Goal: Task Accomplishment & Management: Manage account settings

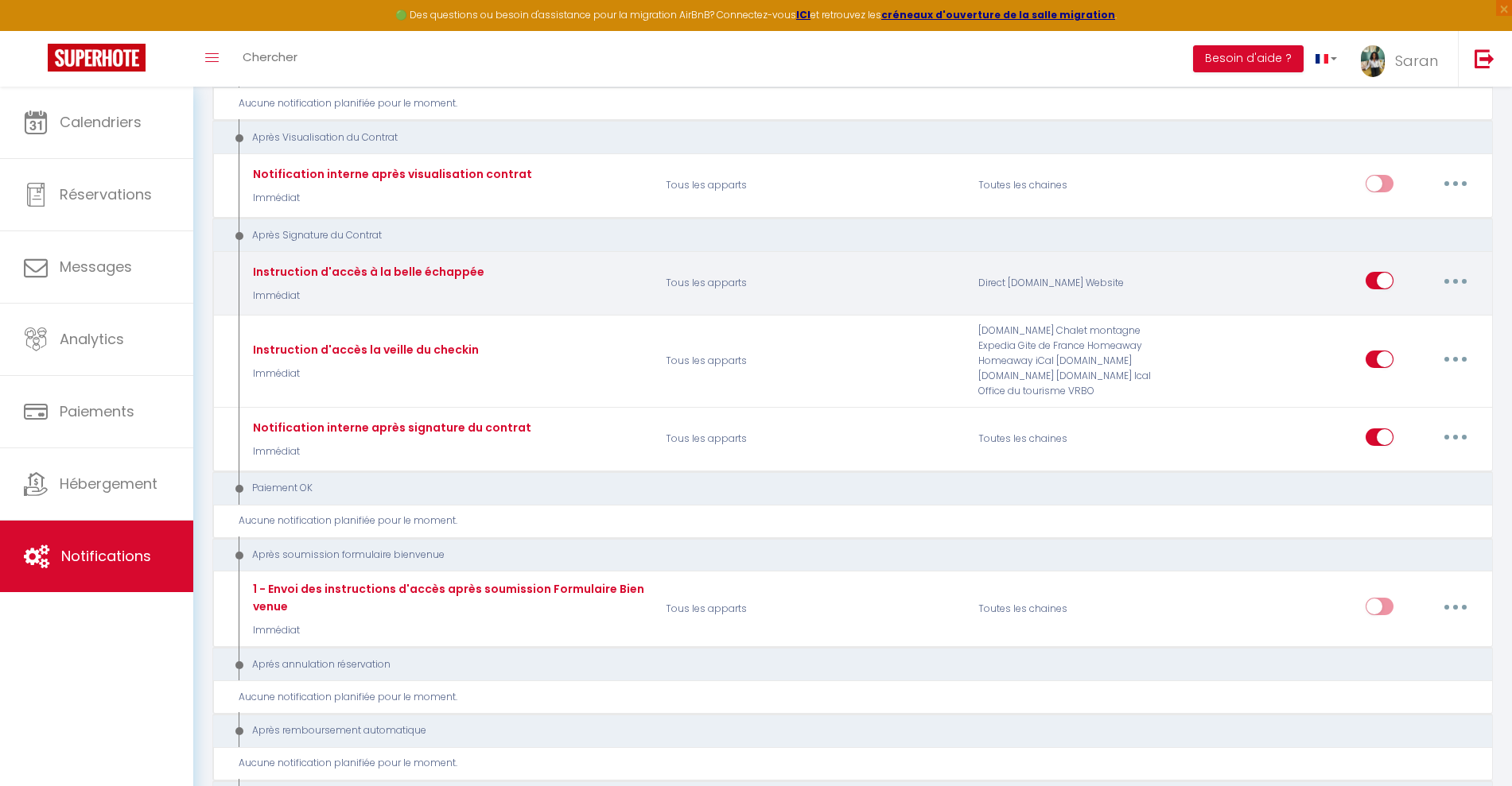
scroll to position [1689, 0]
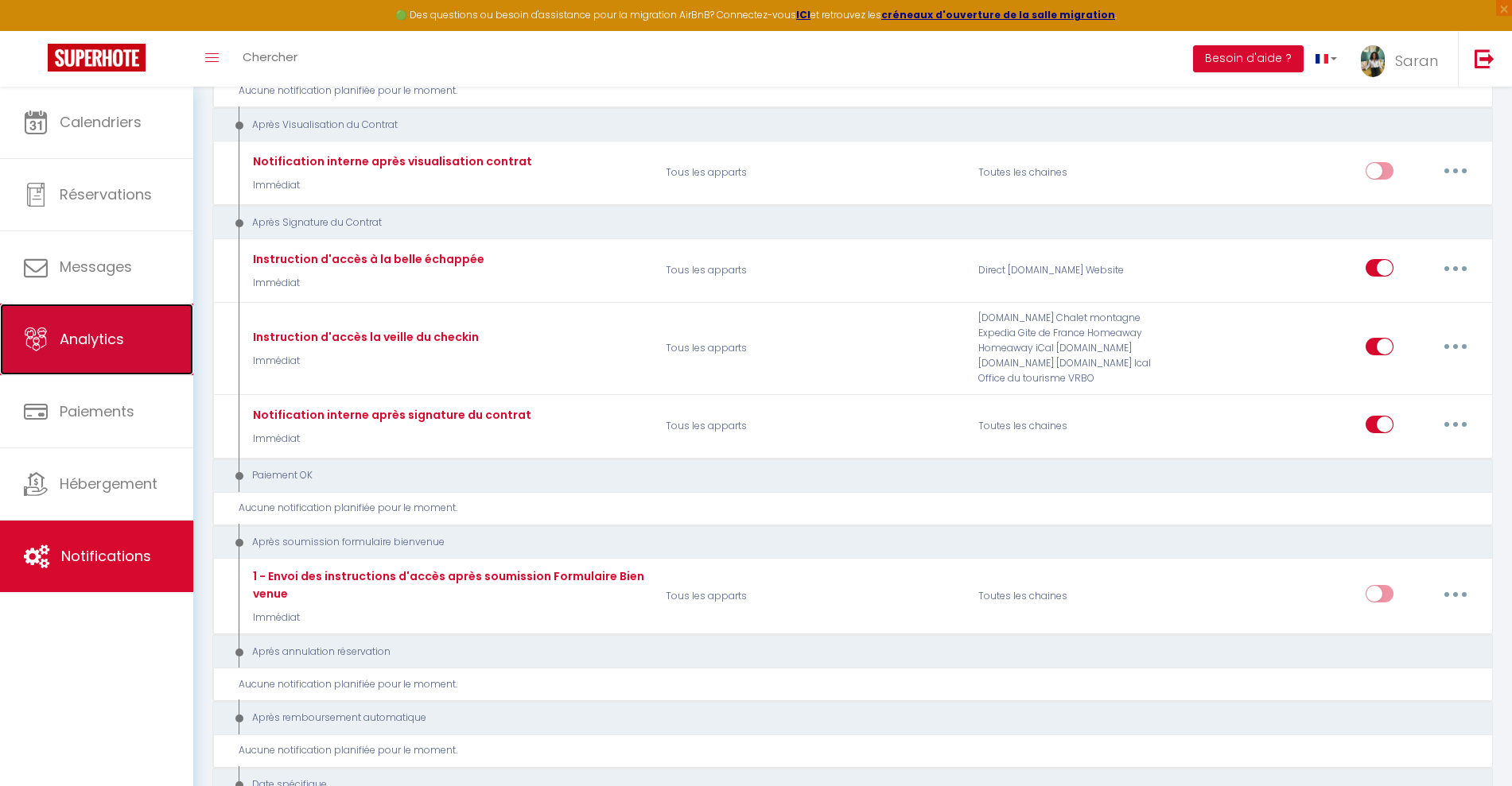
click at [80, 347] on span "Analytics" at bounding box center [92, 339] width 65 height 20
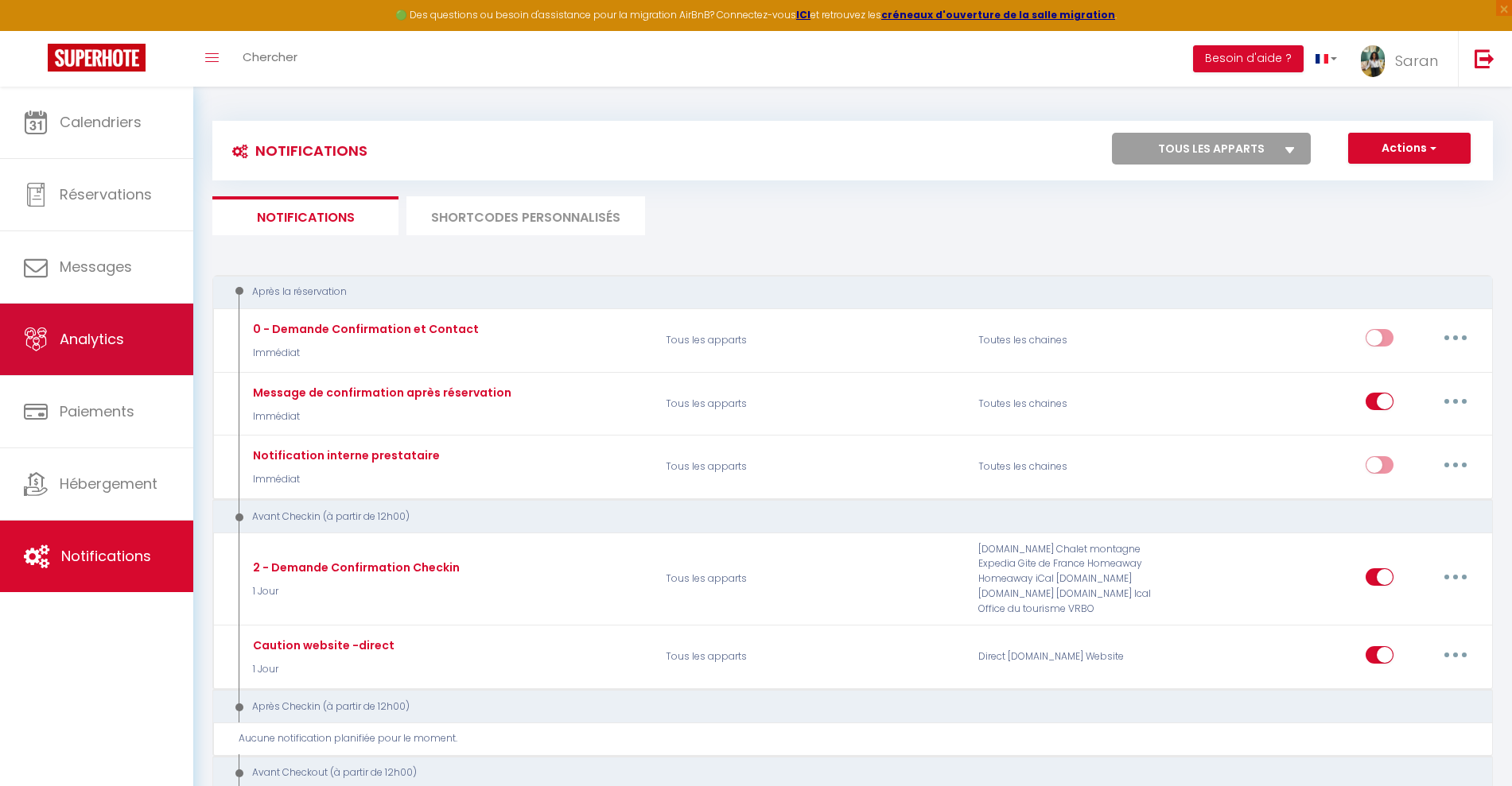
select select "2025"
select select "9"
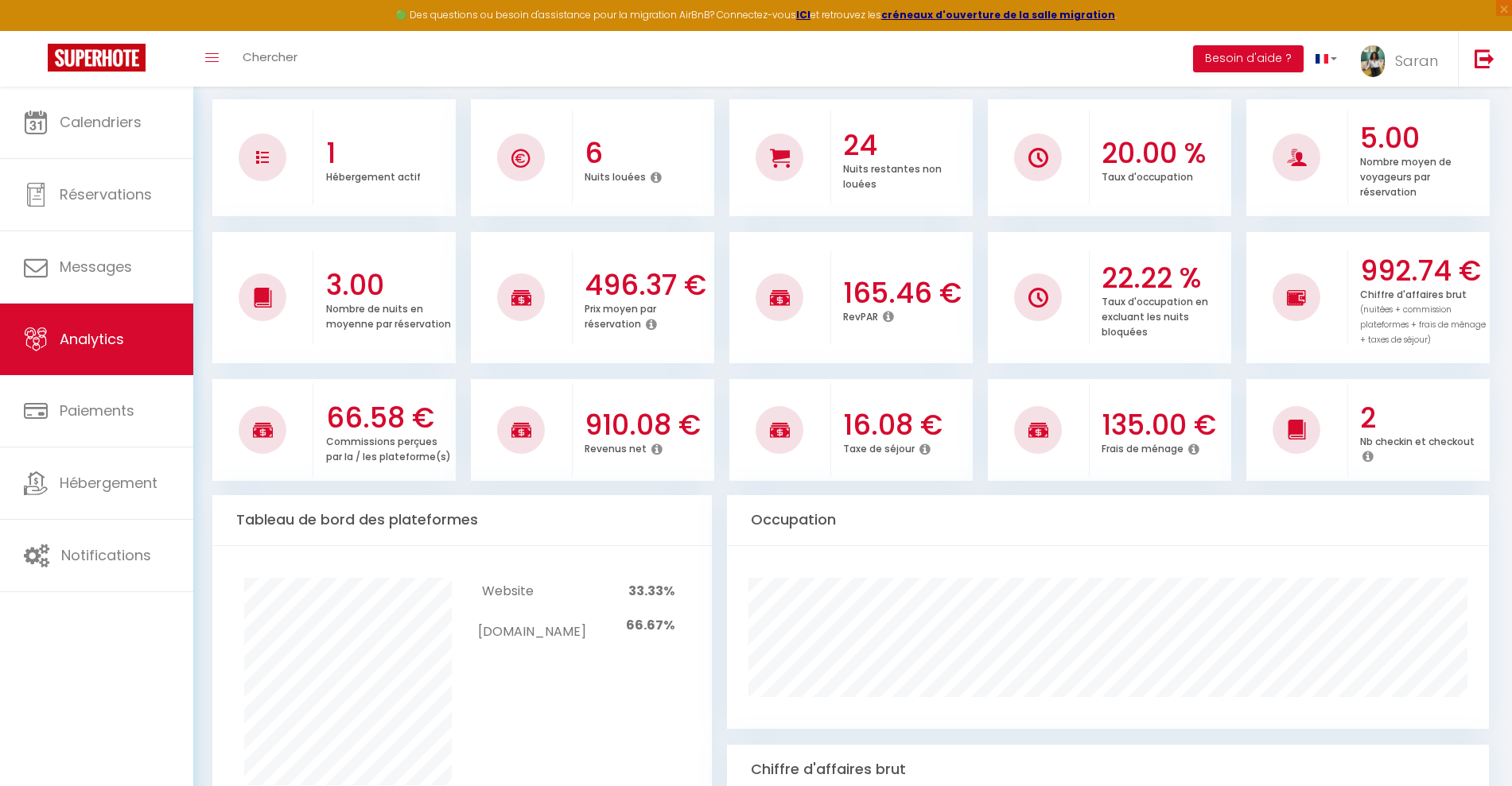
scroll to position [199, 0]
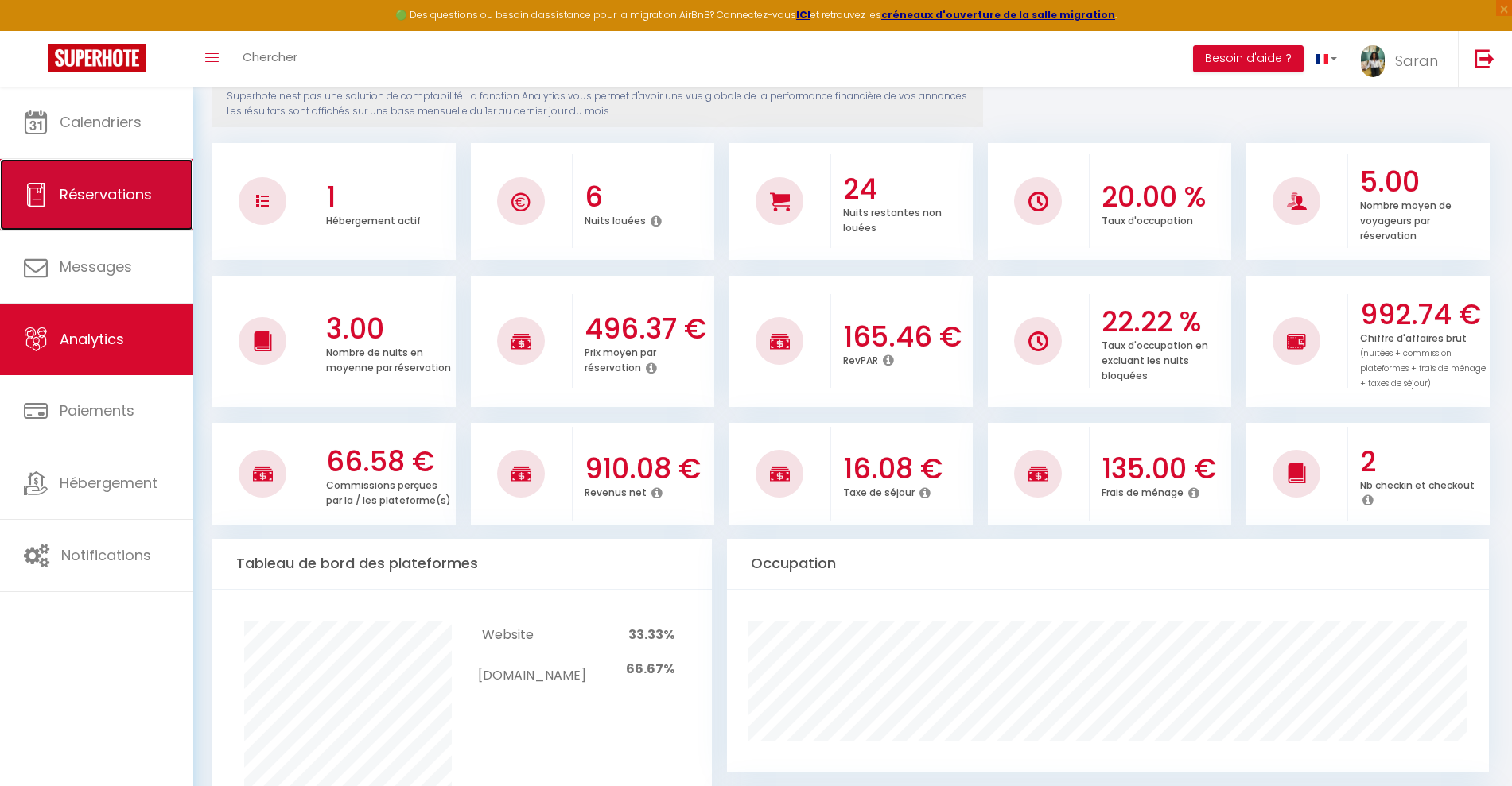
click at [100, 220] on link "Réservations" at bounding box center [97, 194] width 194 height 72
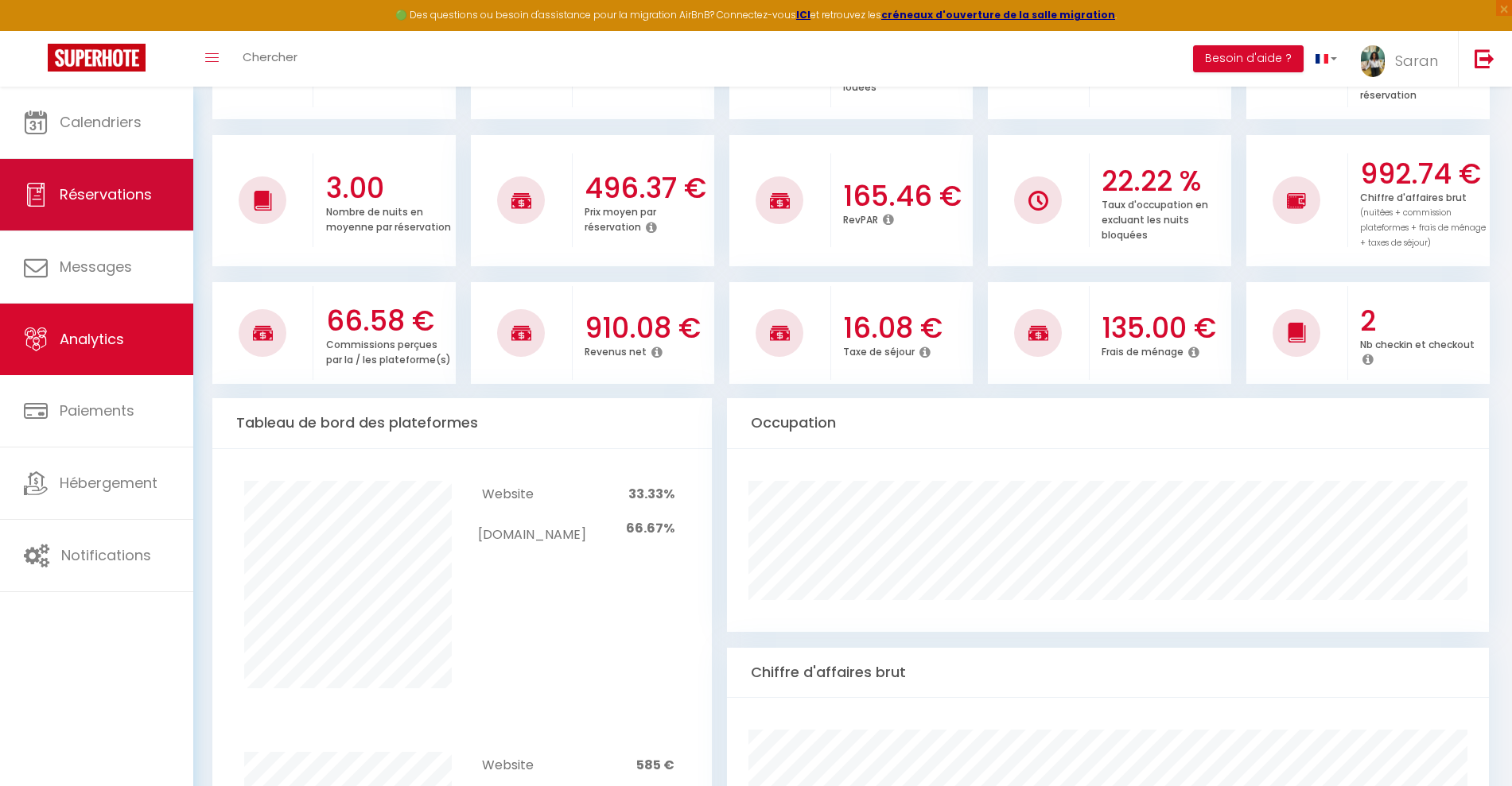
select select "not_cancelled"
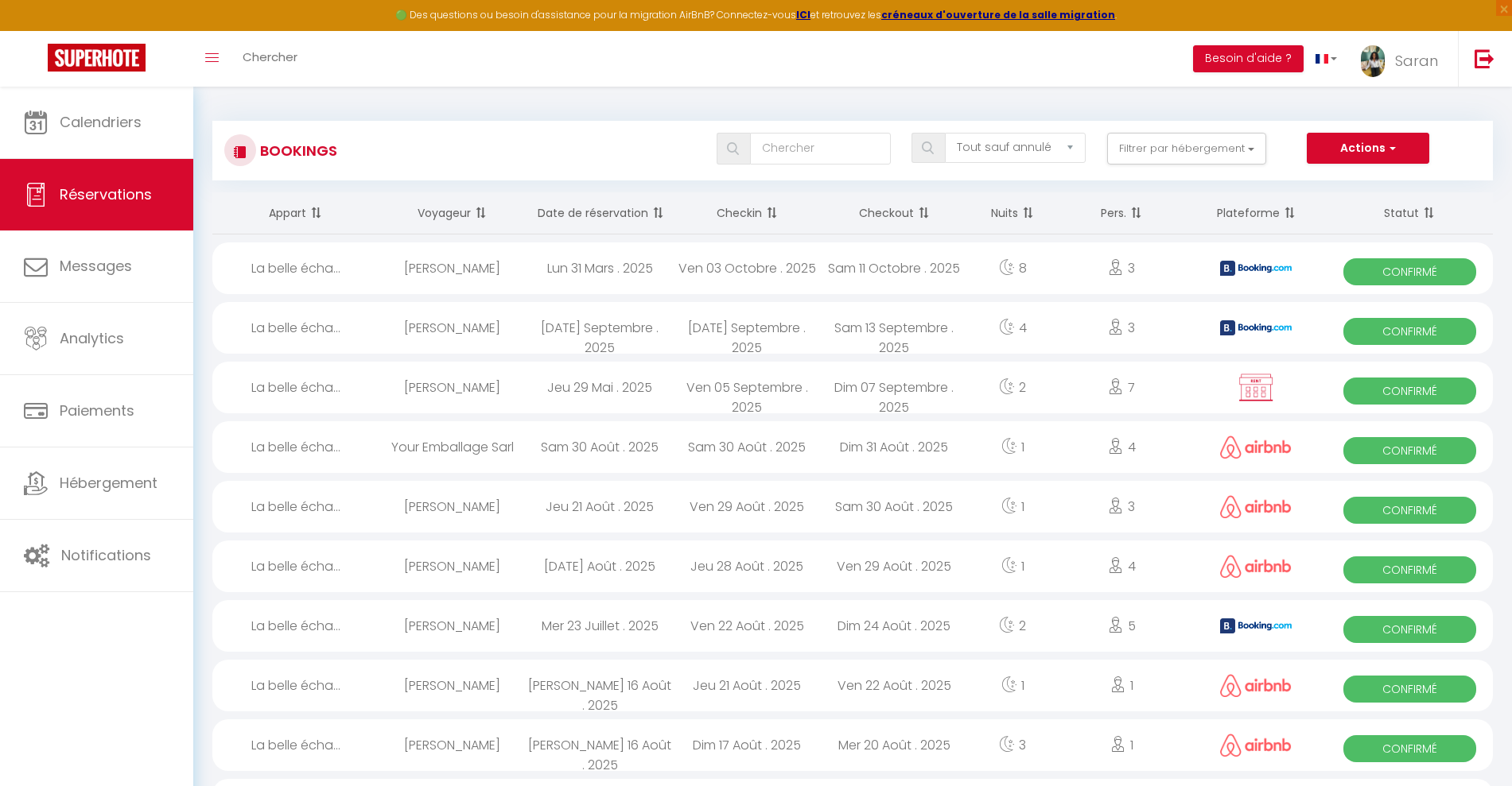
click at [306, 328] on div "La belle écha..." at bounding box center [295, 328] width 166 height 52
select select "OK"
select select "KO"
select select "0"
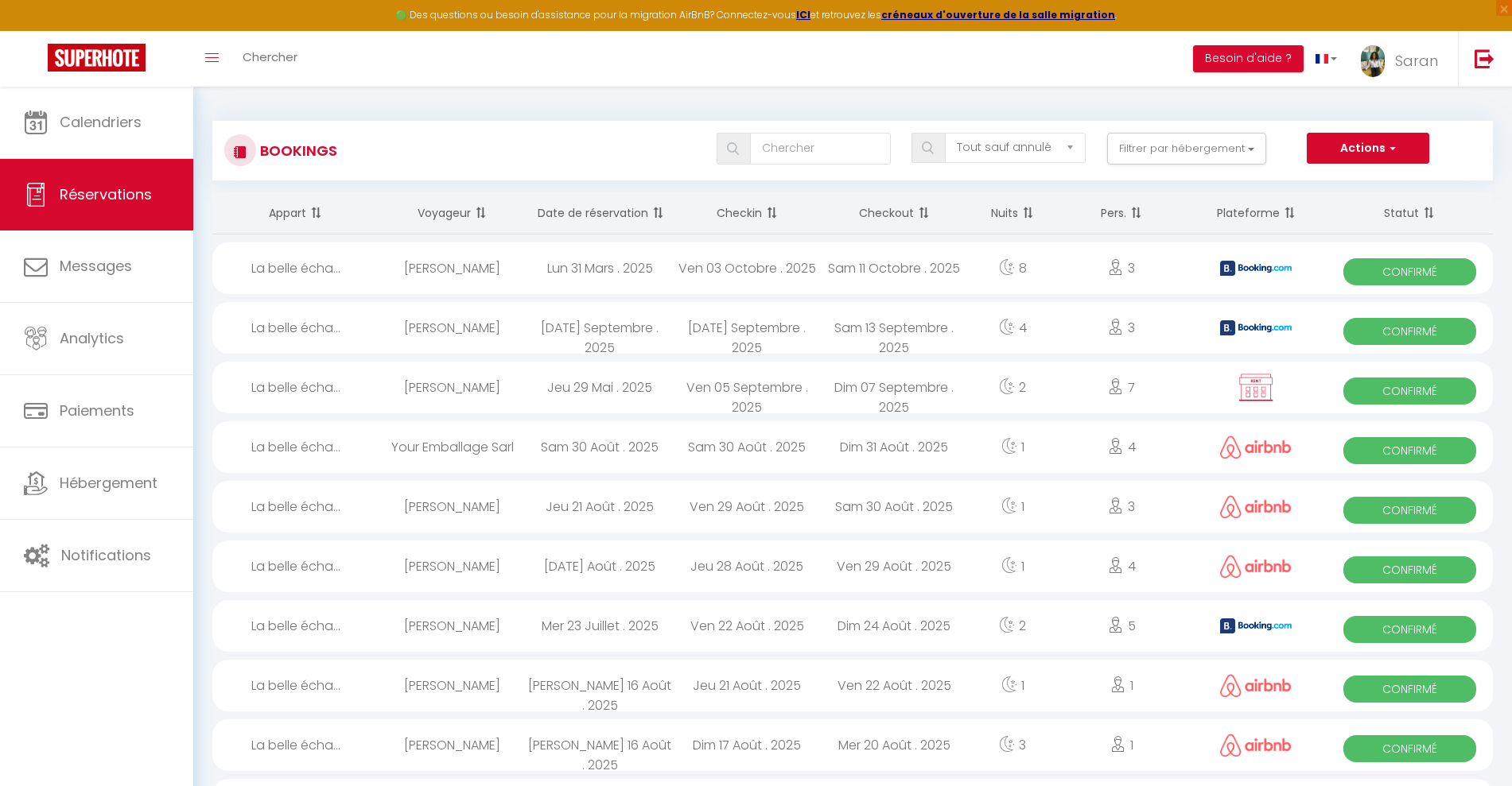
select select "1"
select select
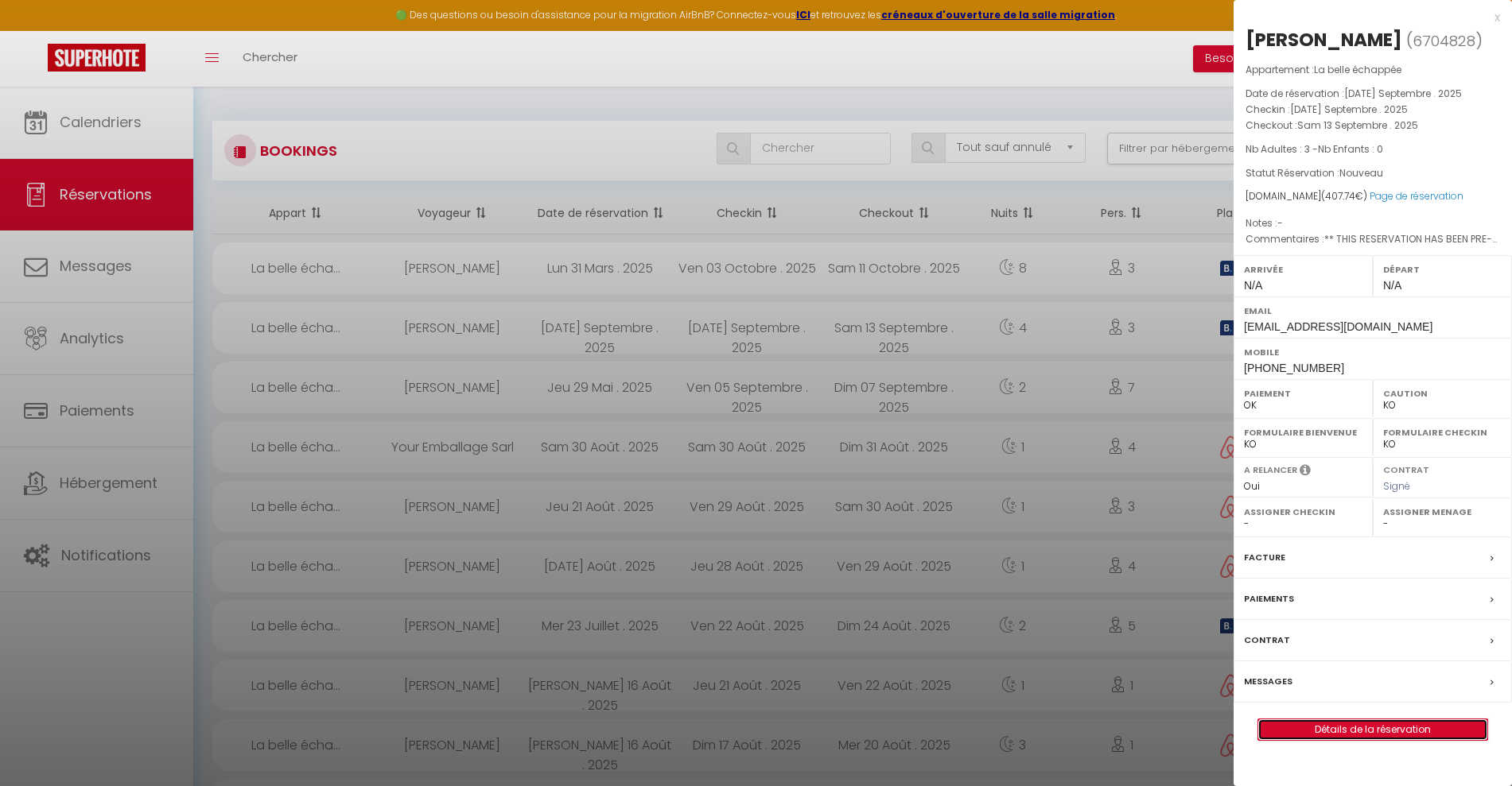
click at [1395, 740] on link "Détails de la réservation" at bounding box center [1373, 730] width 229 height 21
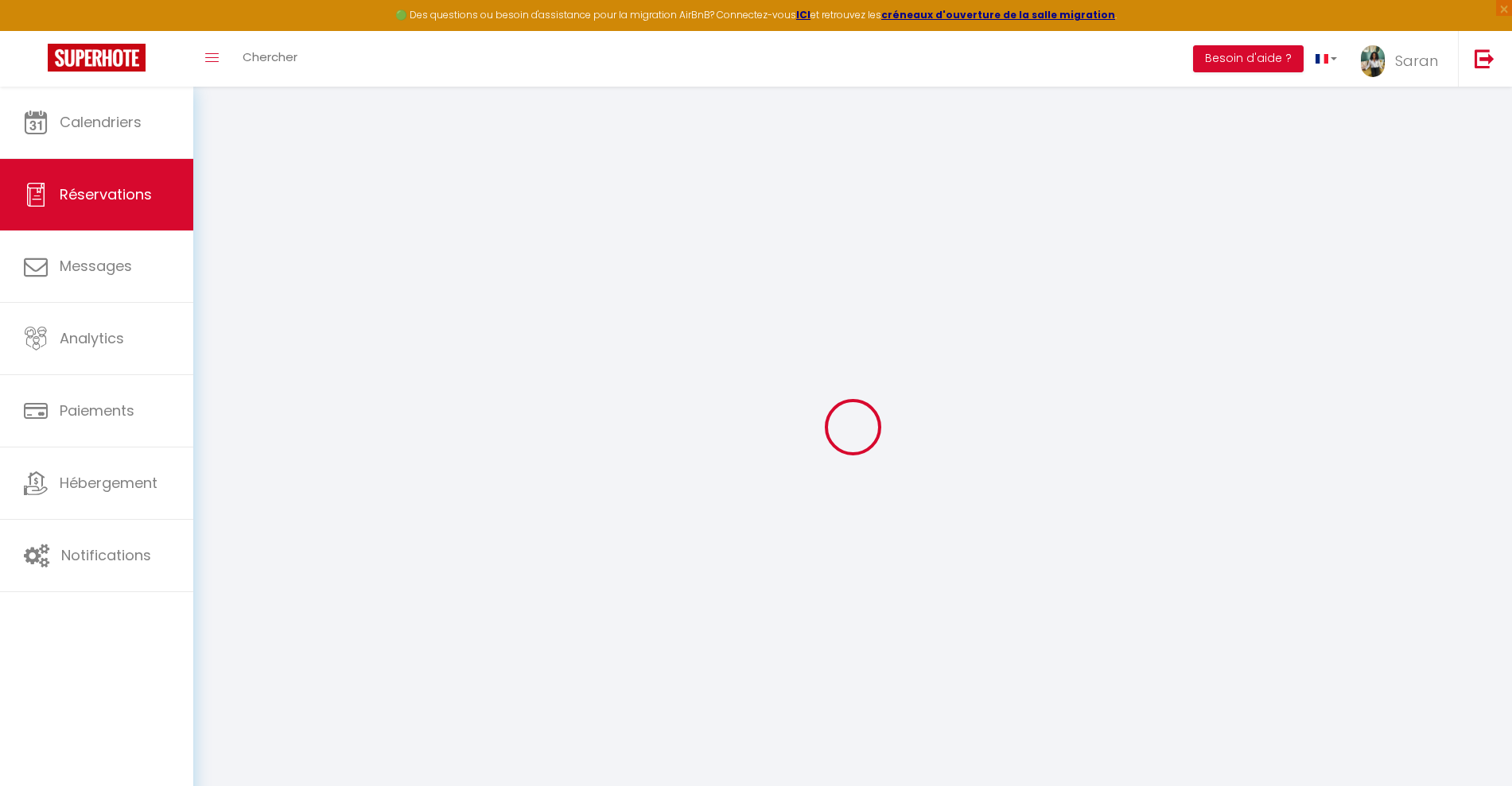
select select
checkbox input "false"
select select
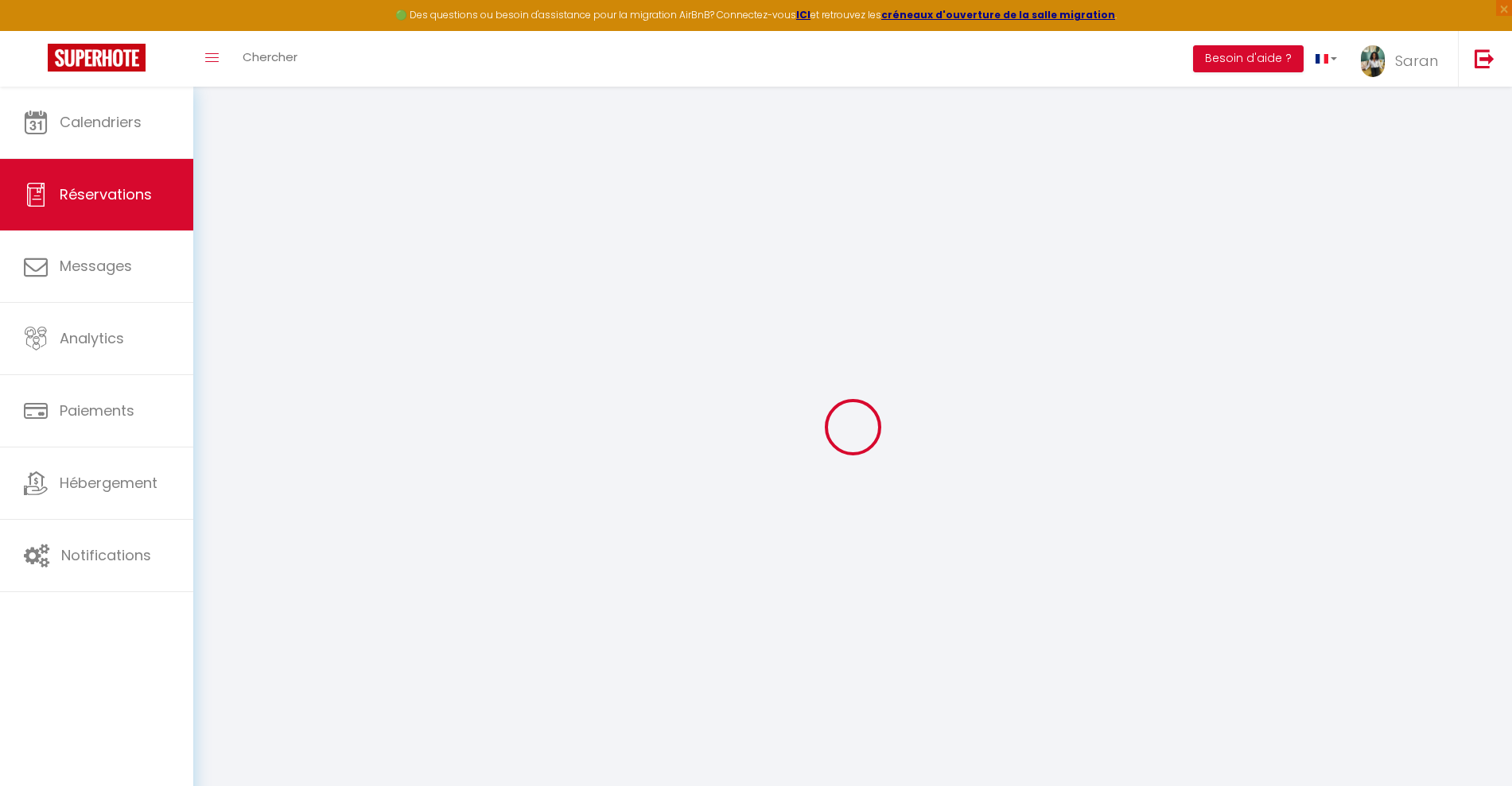
checkbox input "false"
select select
checkbox input "false"
type textarea "** THIS RESERVATION HAS BEEN PRE-PAID ** BOOKING NOTE : Payment charge is EUR 5…"
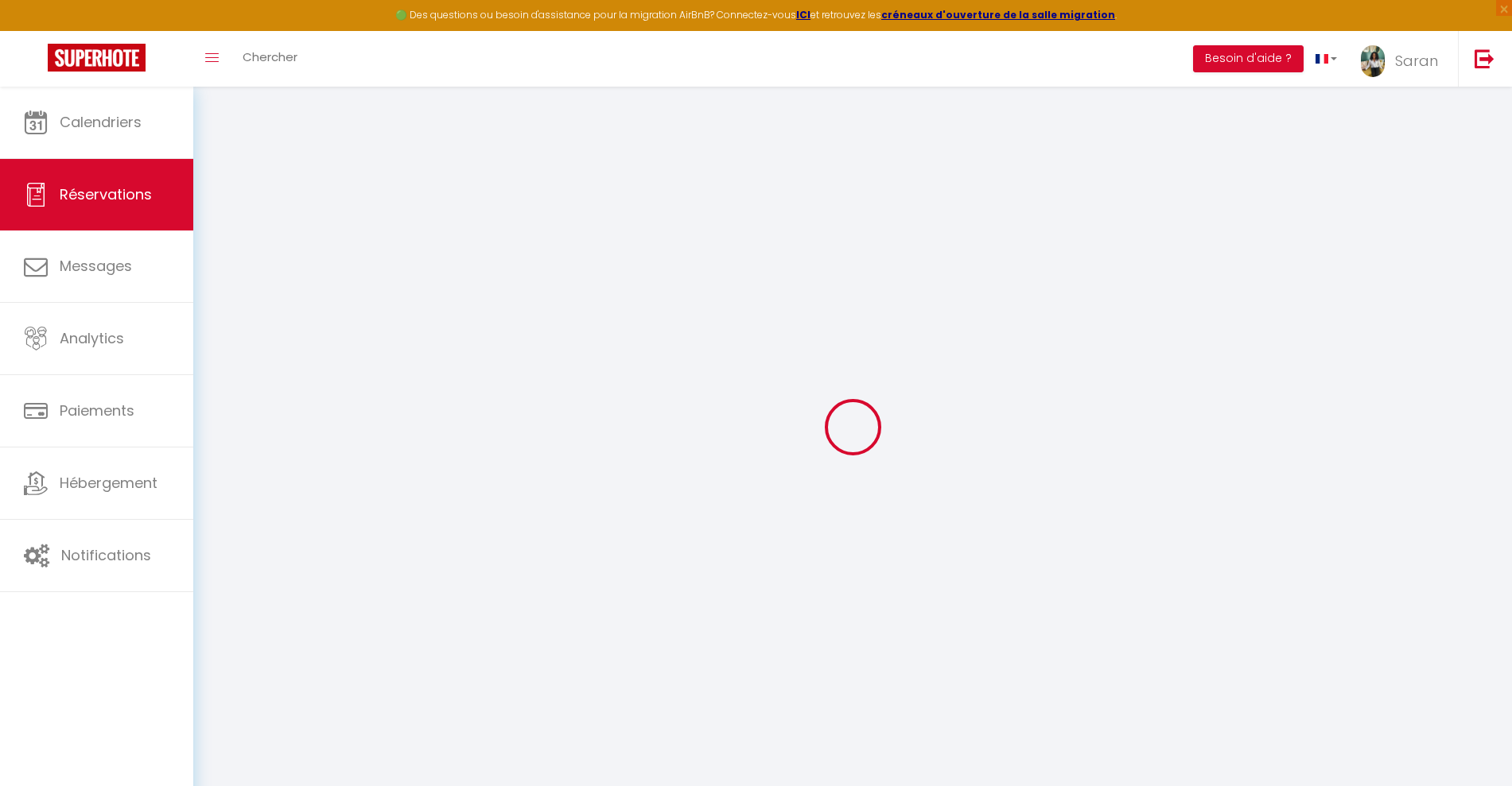
type input "70"
type input "16.08"
select select
checkbox input "false"
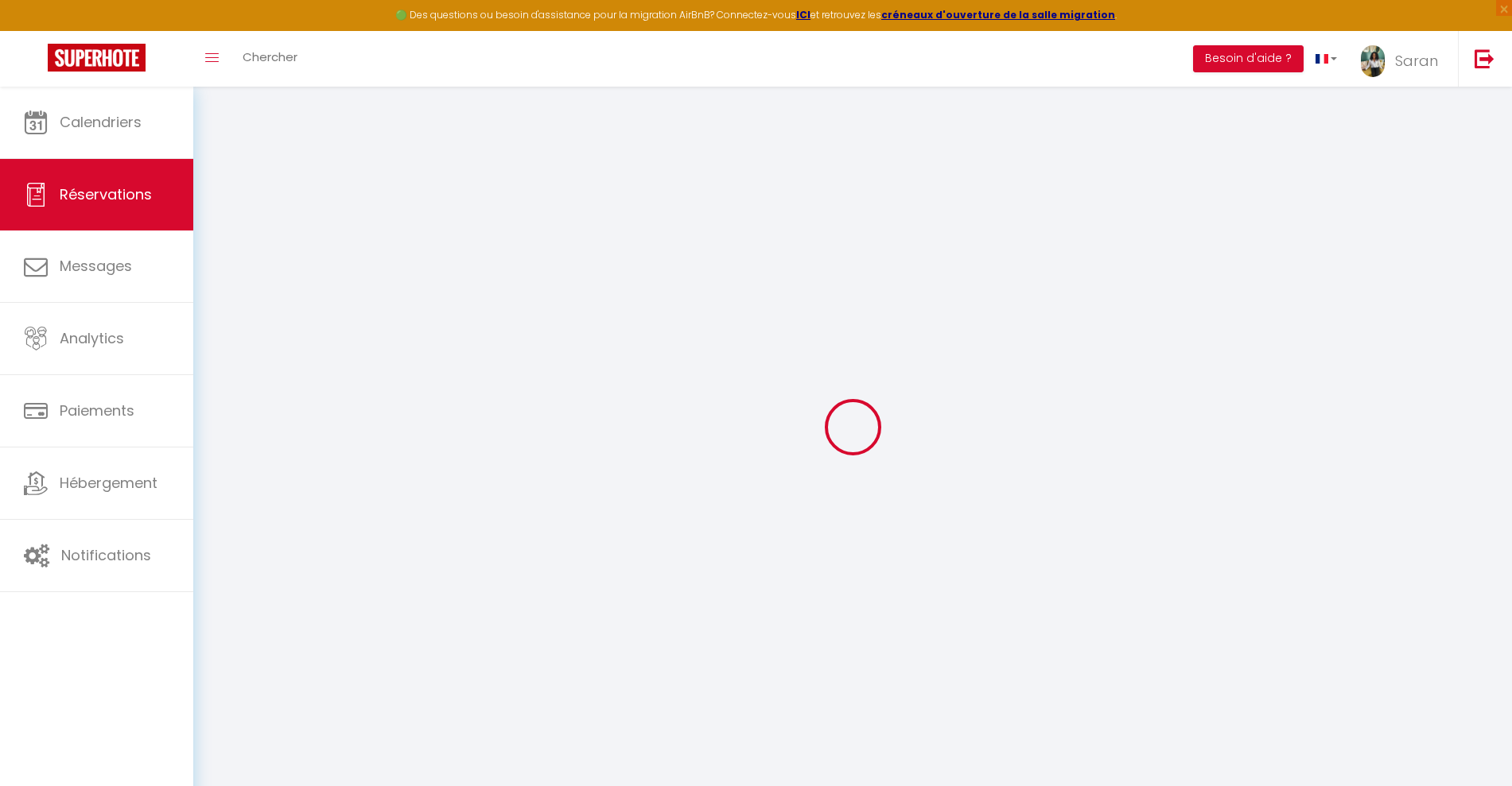
select select
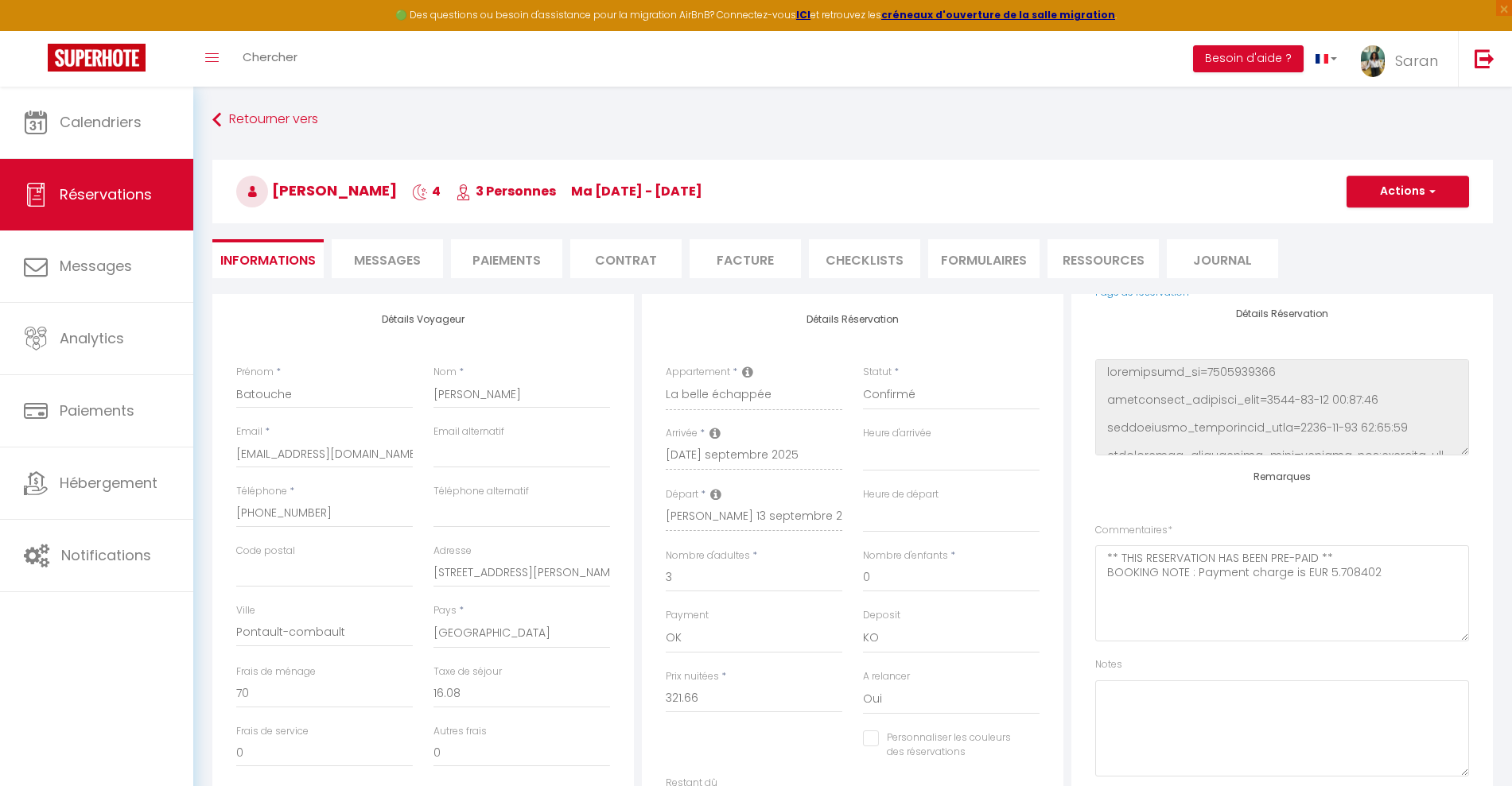
scroll to position [188, 0]
click at [473, 256] on li "Paiements" at bounding box center [506, 258] width 111 height 39
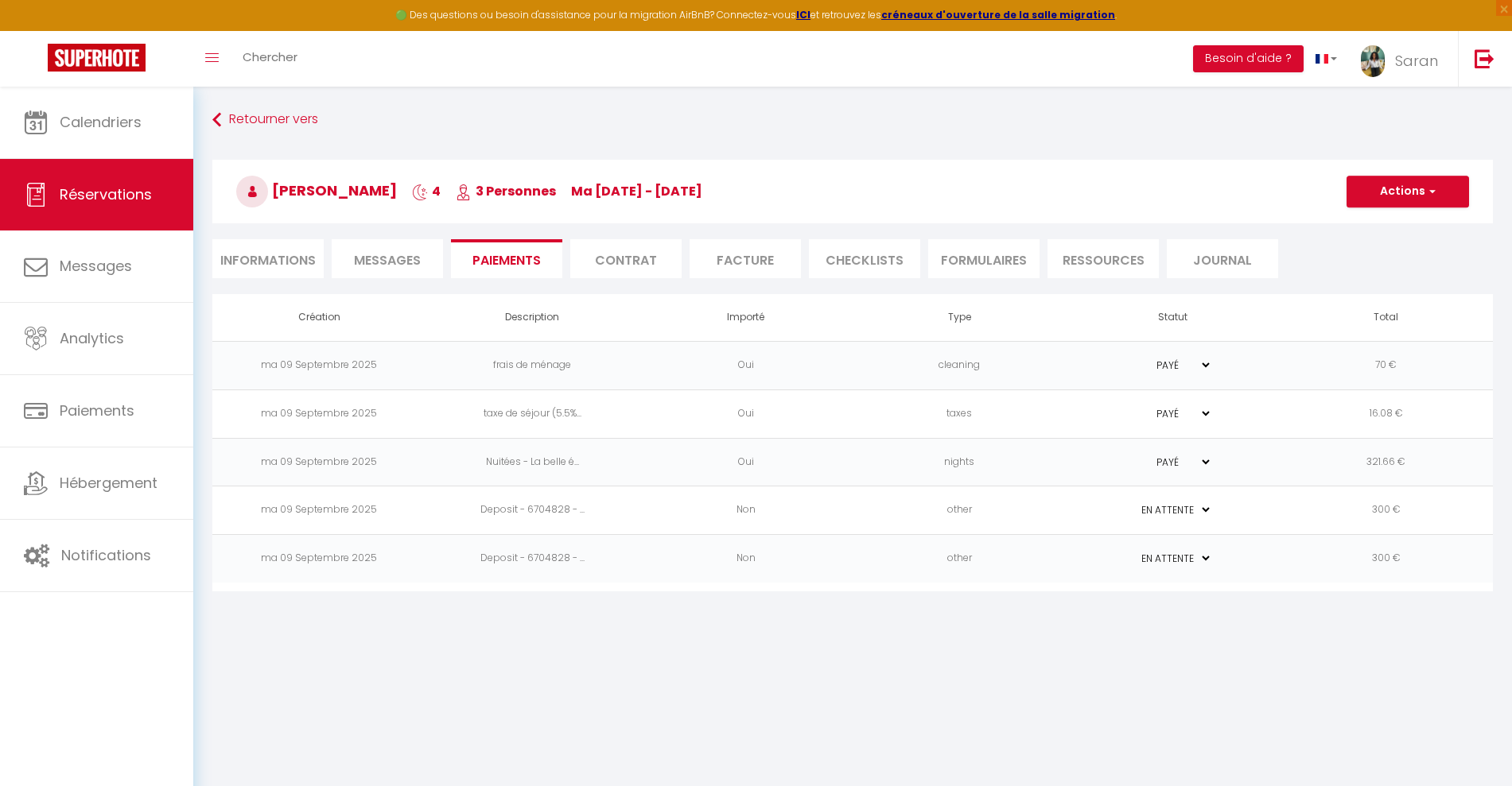
click at [1202, 514] on select "PAYÉ EN ATTENTE" at bounding box center [1171, 510] width 80 height 15
select select "1"
click at [1132, 503] on select "PAYÉ EN ATTENTE" at bounding box center [1171, 510] width 80 height 15
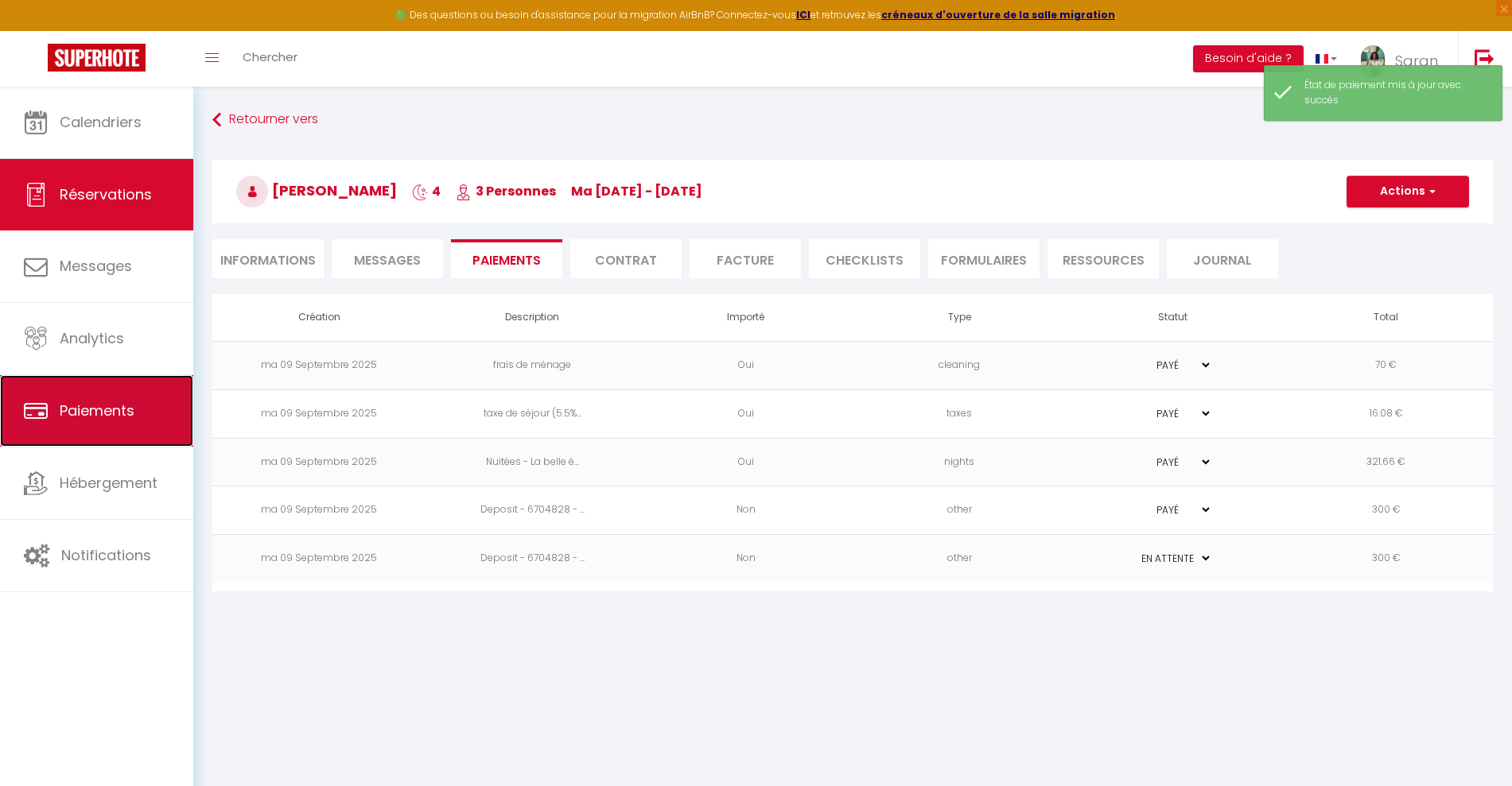
click at [117, 395] on link "Paiements" at bounding box center [97, 411] width 194 height 72
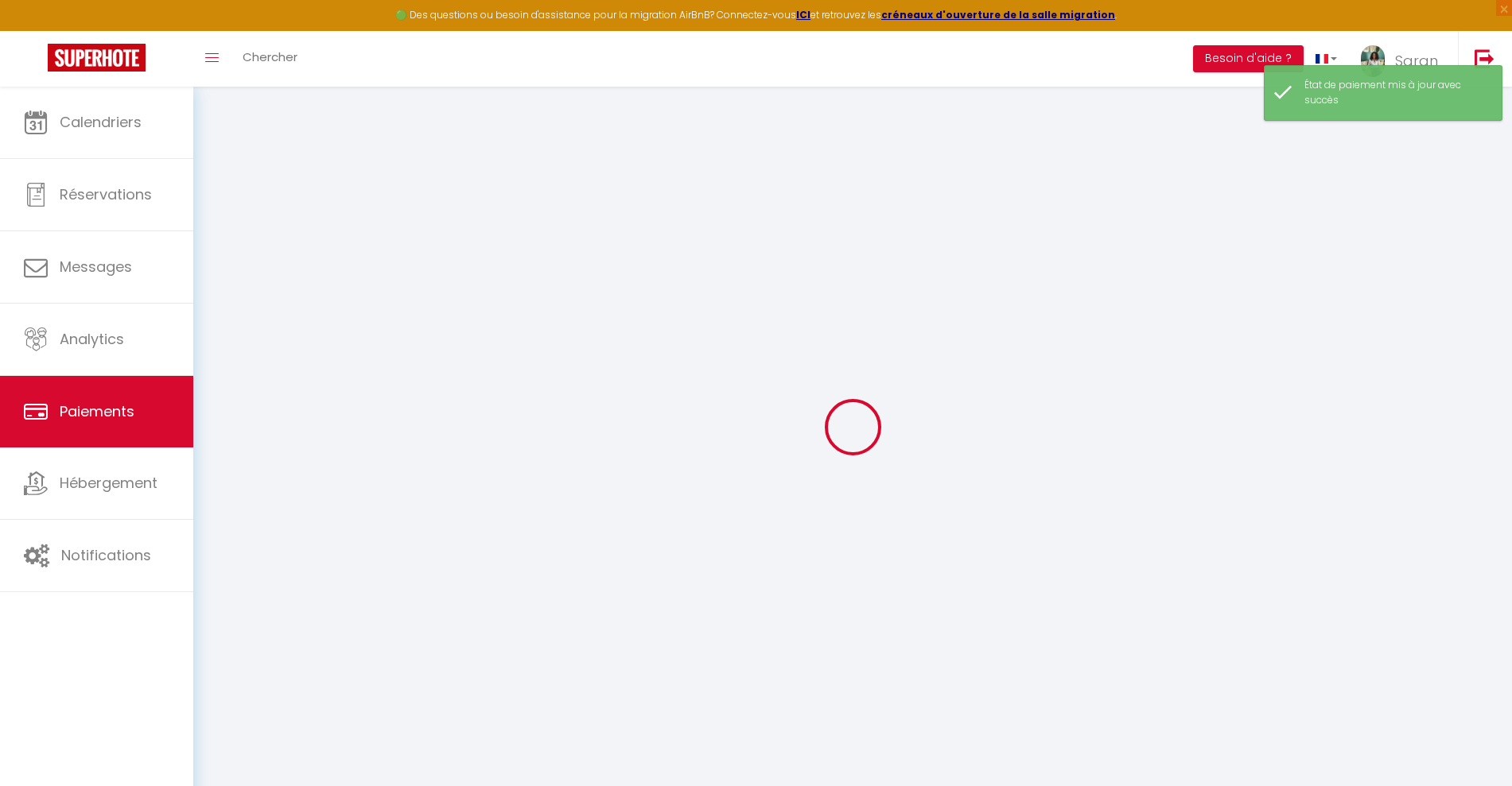
select select "2"
select select "0"
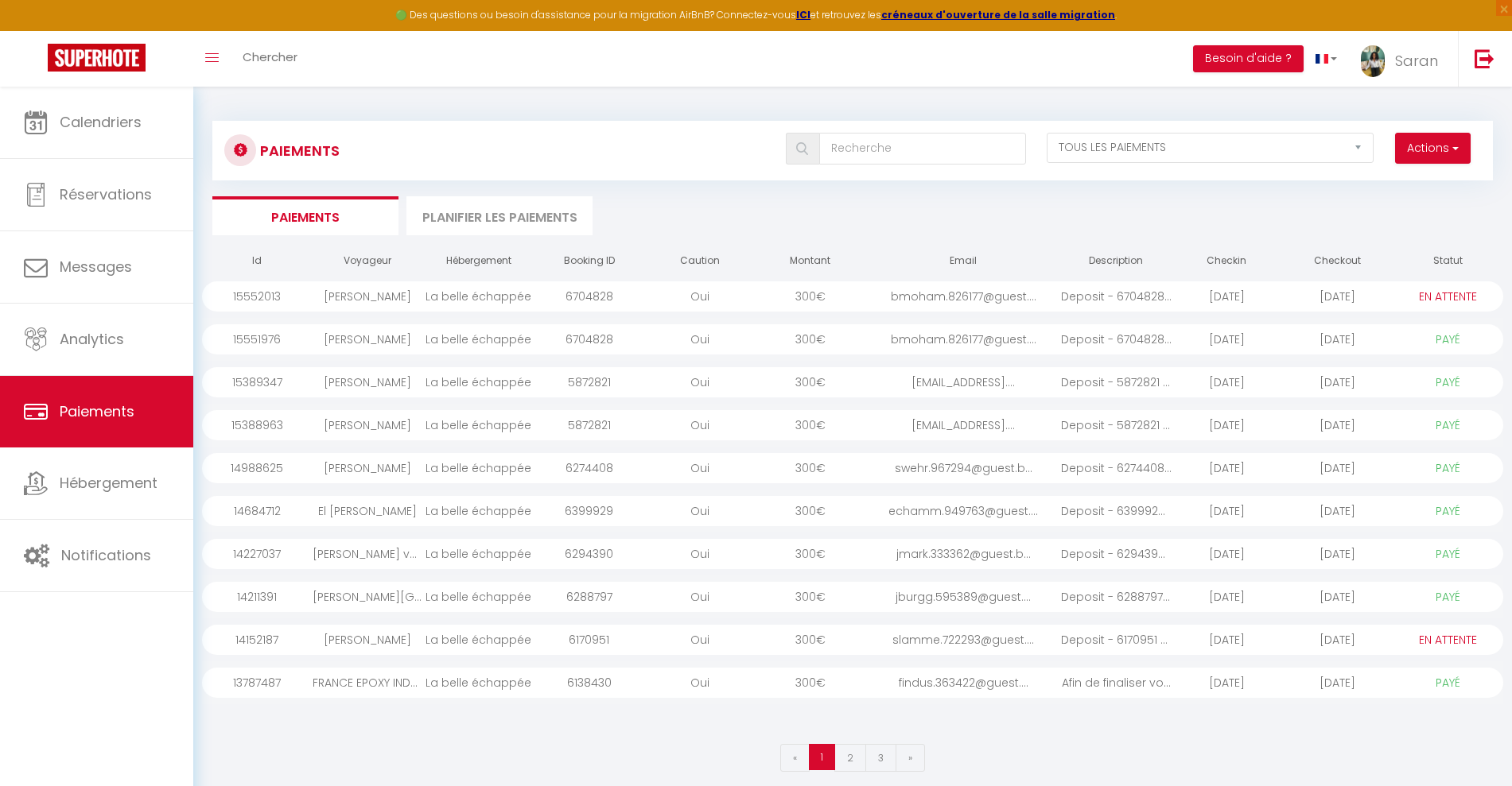
click at [1438, 301] on select "PAYÉ EN ATTENTE" at bounding box center [1447, 297] width 80 height 18
select select "1"
click at [1408, 288] on select "PAYÉ EN ATTENTE" at bounding box center [1447, 297] width 80 height 18
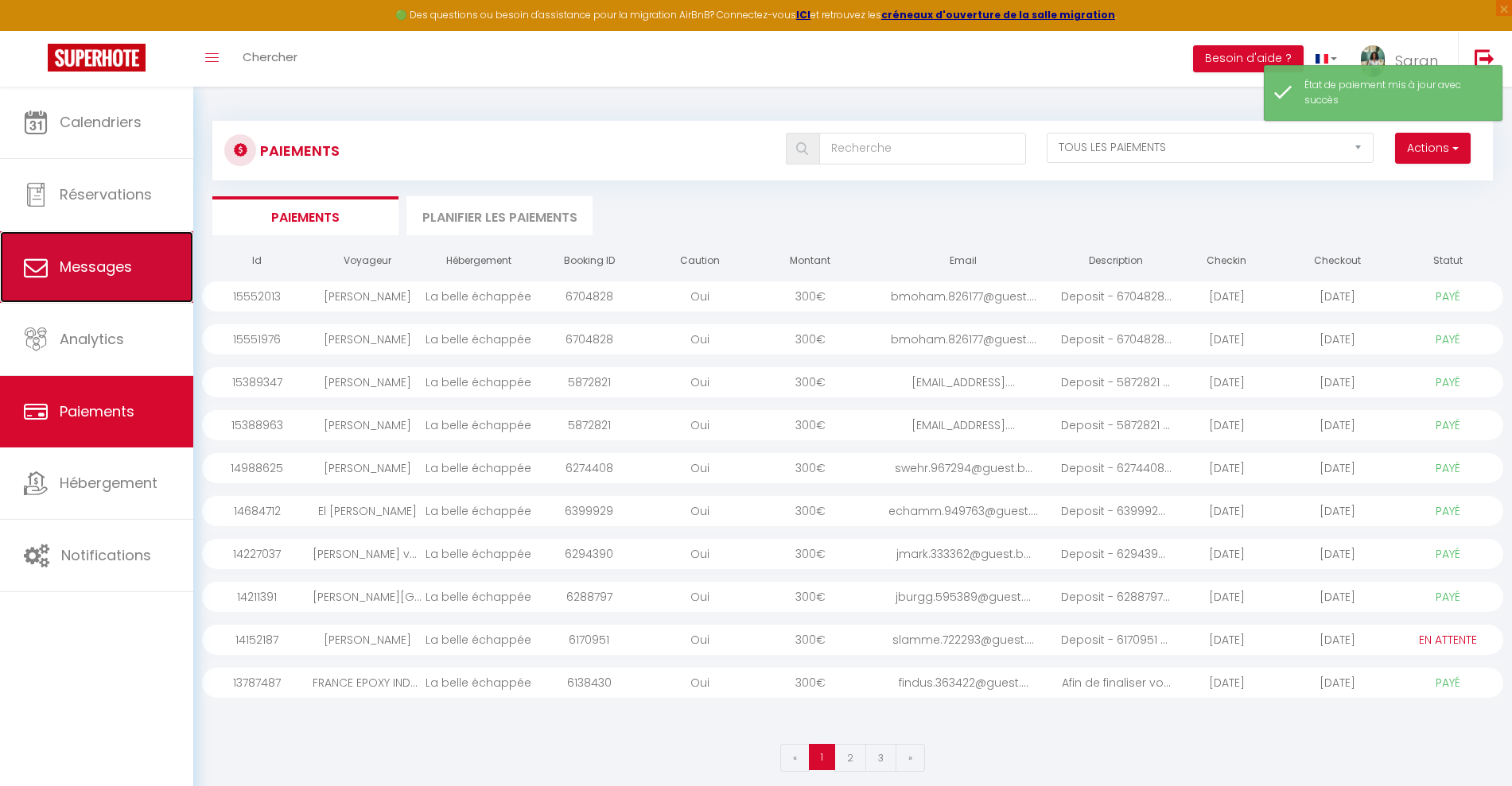
click at [60, 273] on span "Messages" at bounding box center [96, 267] width 73 height 20
select select "message"
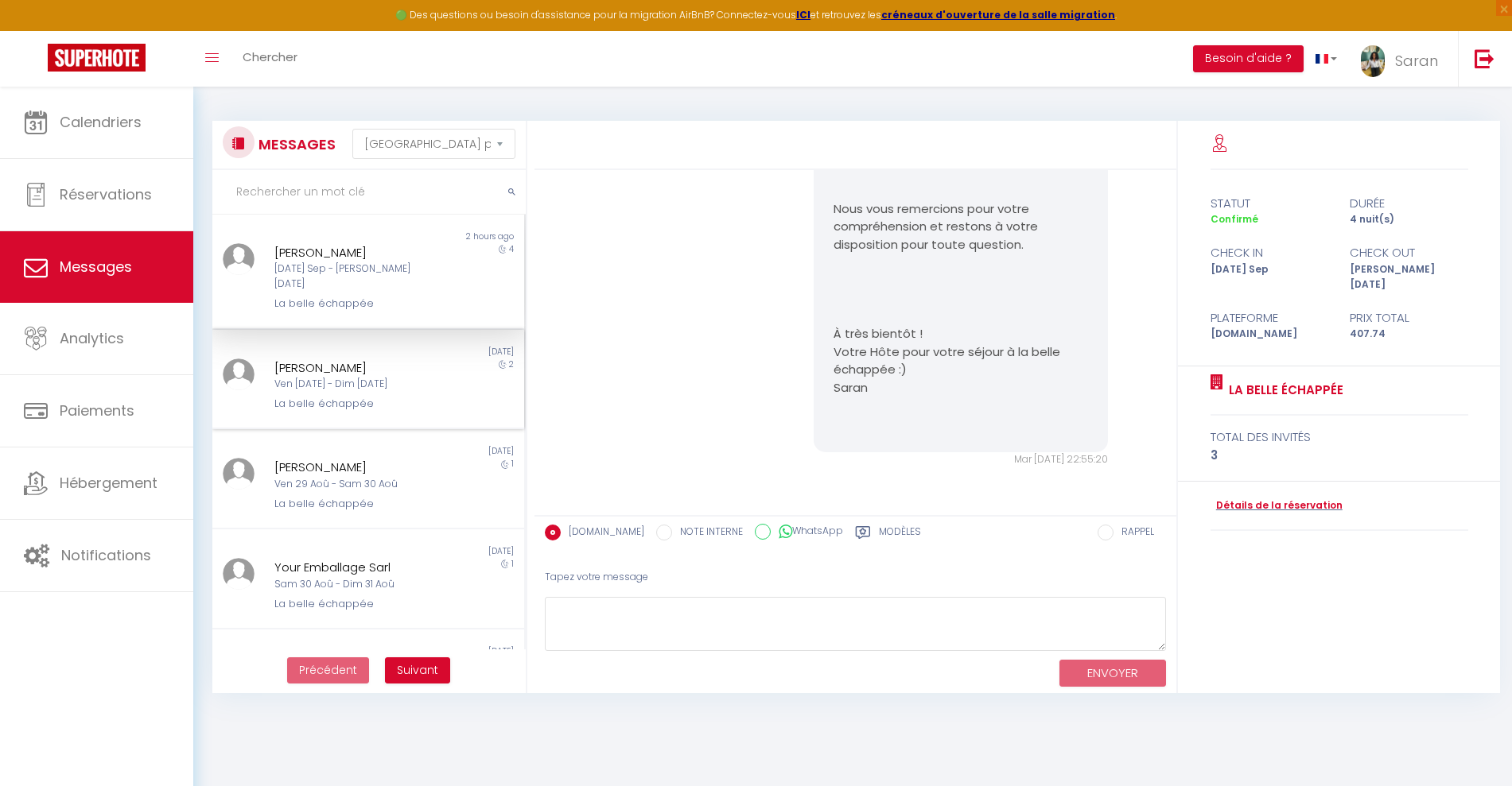
scroll to position [1534, 0]
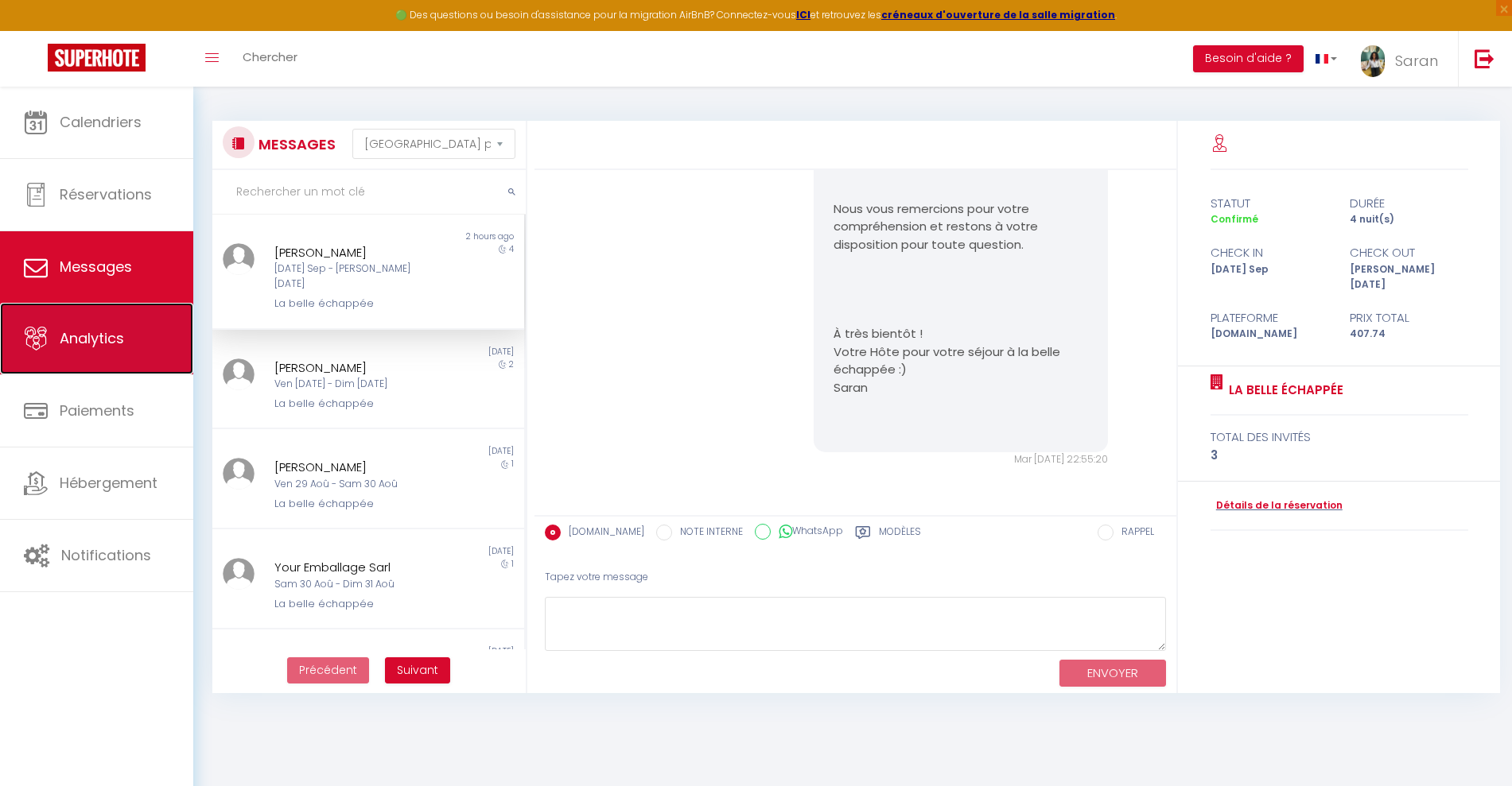
click at [138, 358] on link "Analytics" at bounding box center [97, 339] width 194 height 72
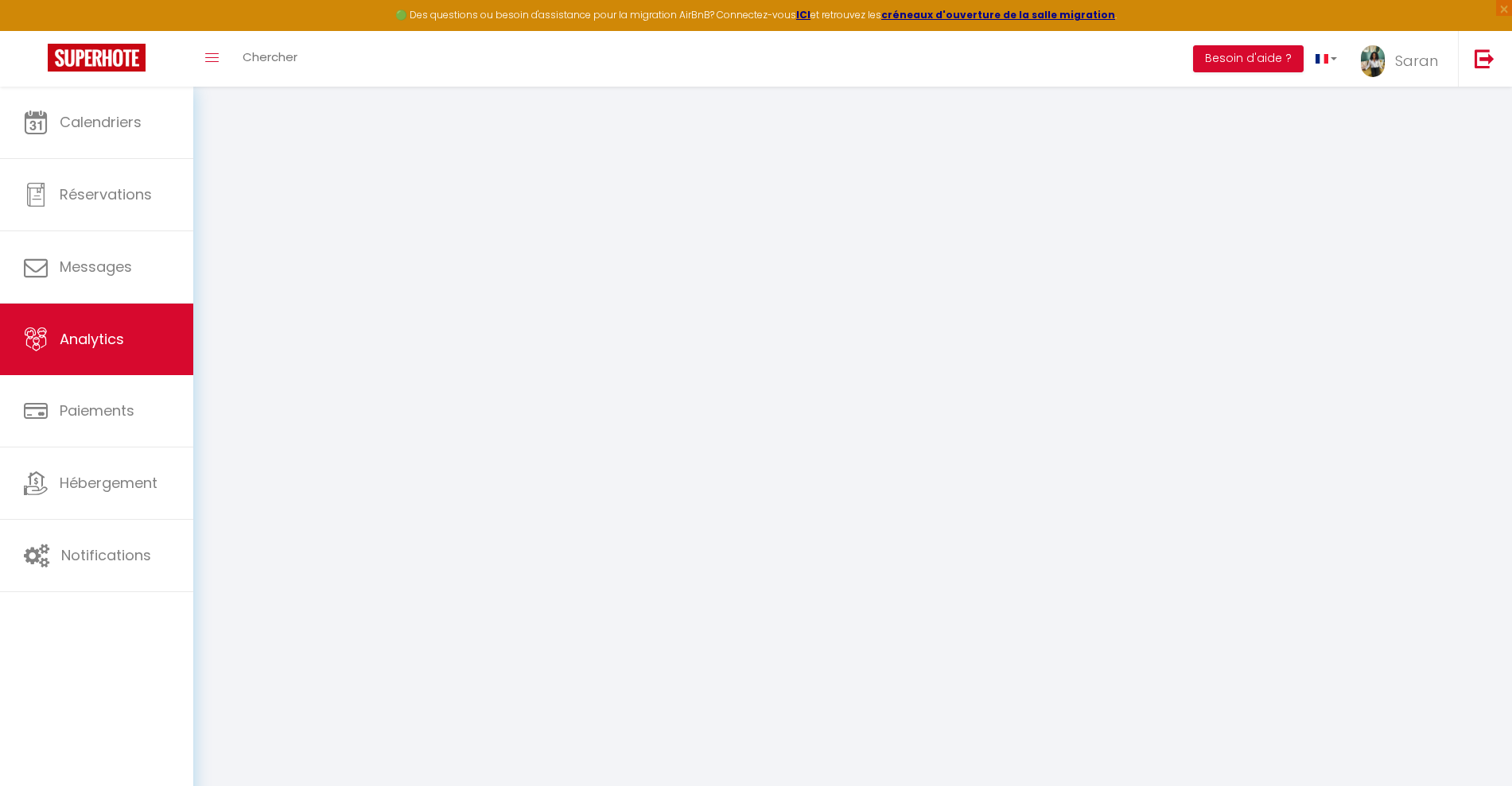
select select "2025"
select select "9"
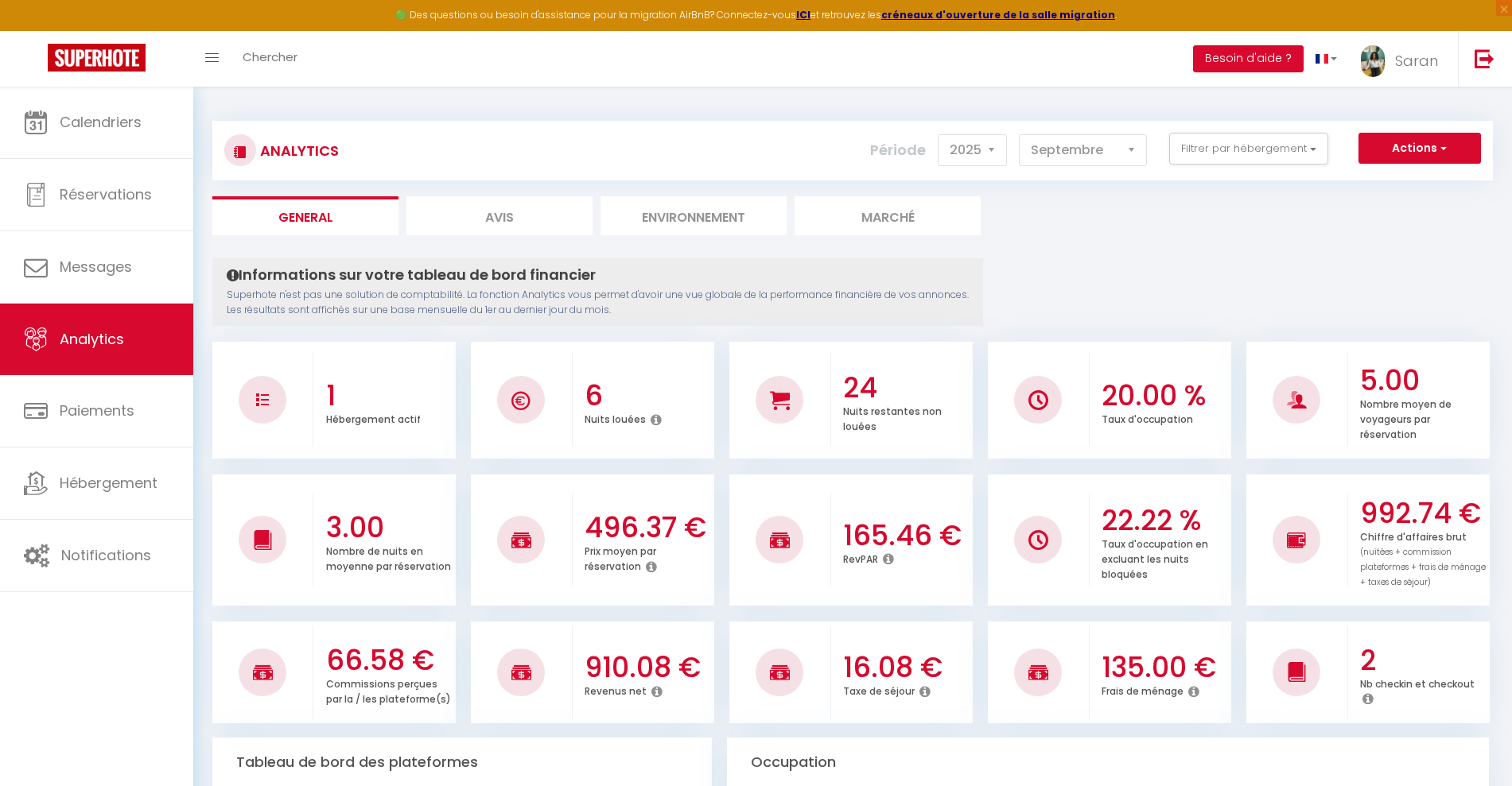
click at [538, 213] on li "Avis" at bounding box center [499, 215] width 186 height 39
select select "2025"
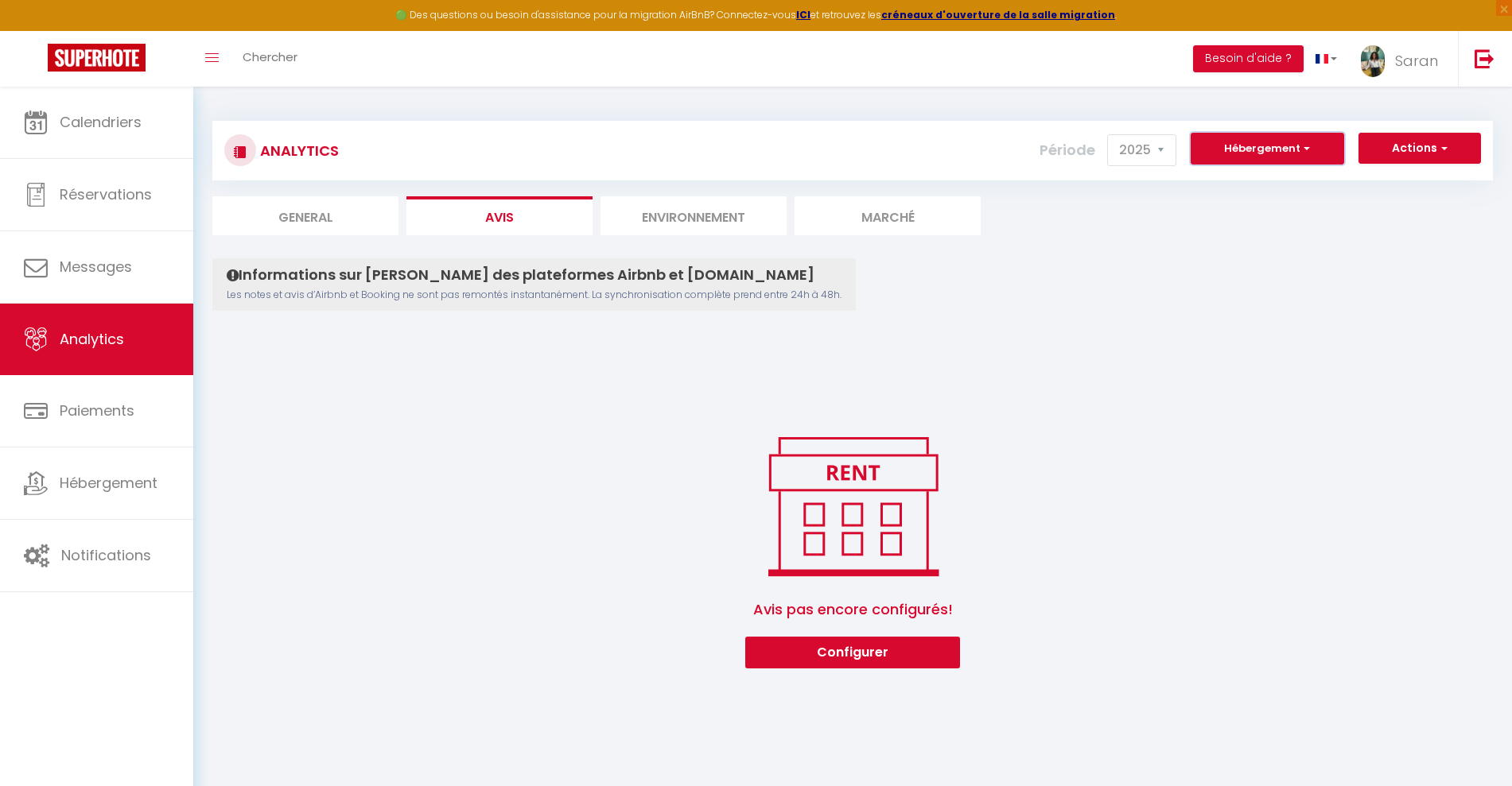
click at [1309, 152] on button "Hébergement" at bounding box center [1266, 148] width 153 height 31
click at [313, 209] on li "General" at bounding box center [306, 215] width 186 height 39
select select "2025"
select select "9"
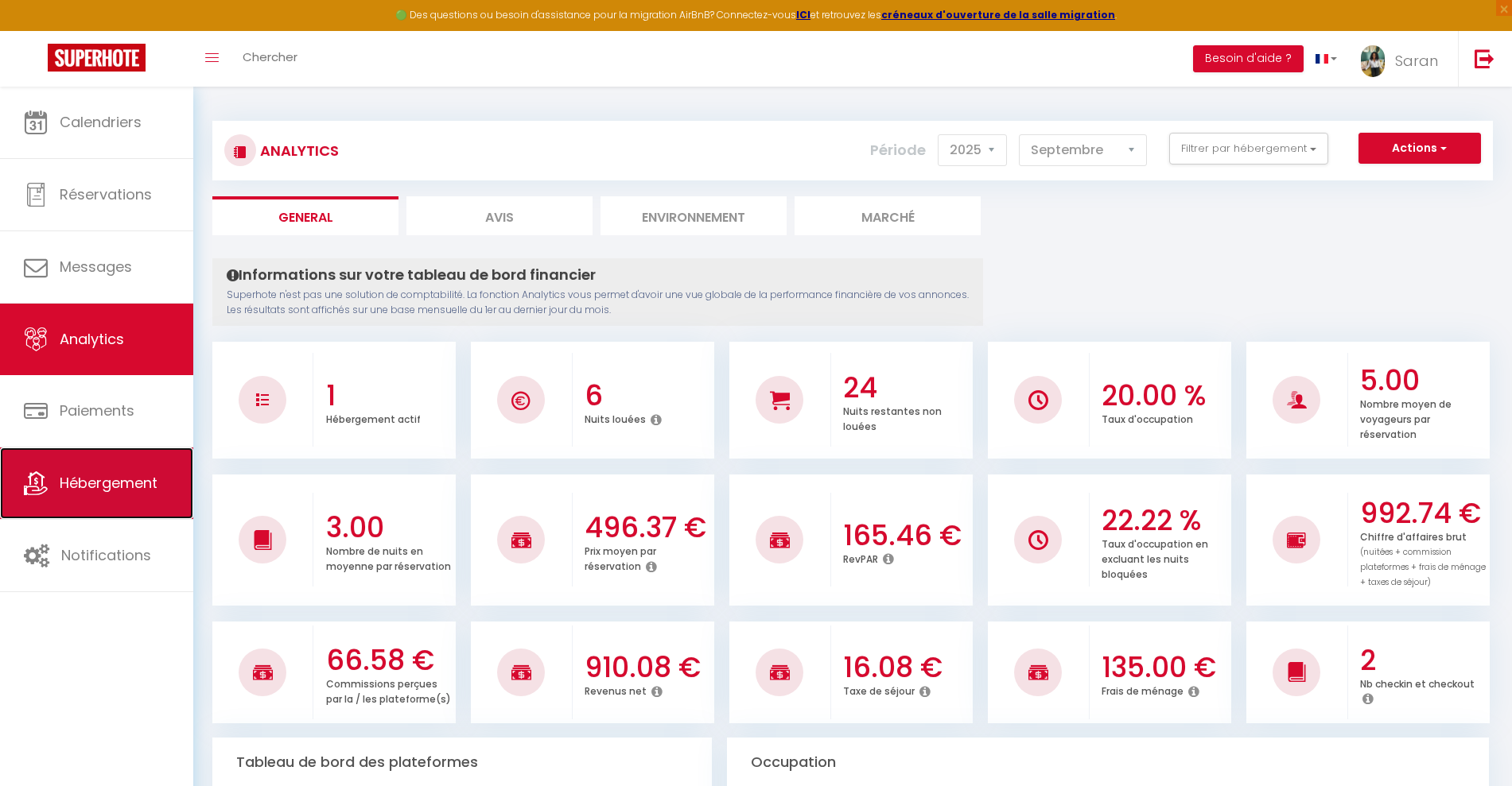
click at [91, 482] on span "Hébergement" at bounding box center [108, 483] width 98 height 20
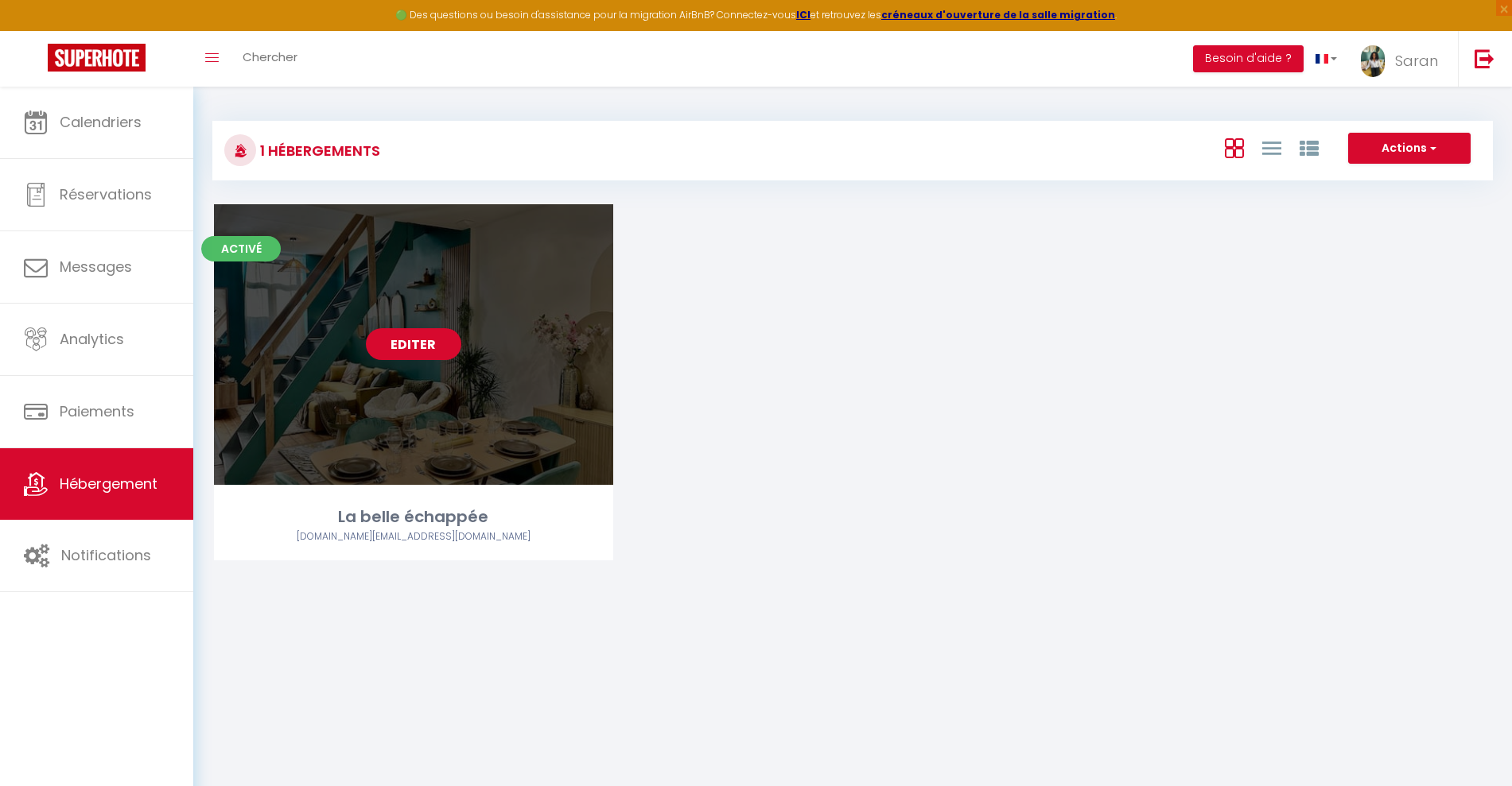
click at [431, 343] on link "Editer" at bounding box center [413, 343] width 95 height 31
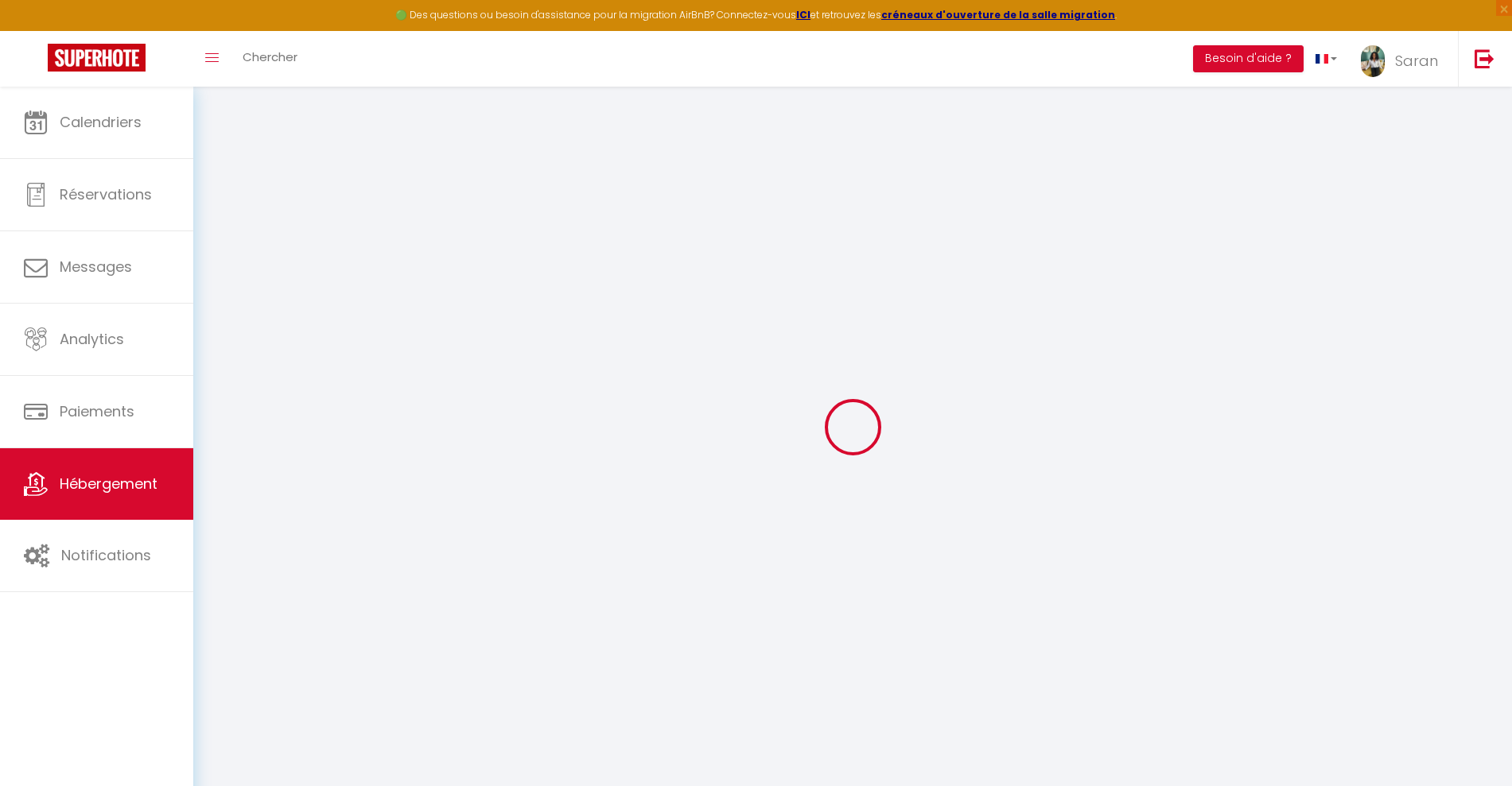
select select
checkbox input "false"
checkbox input "true"
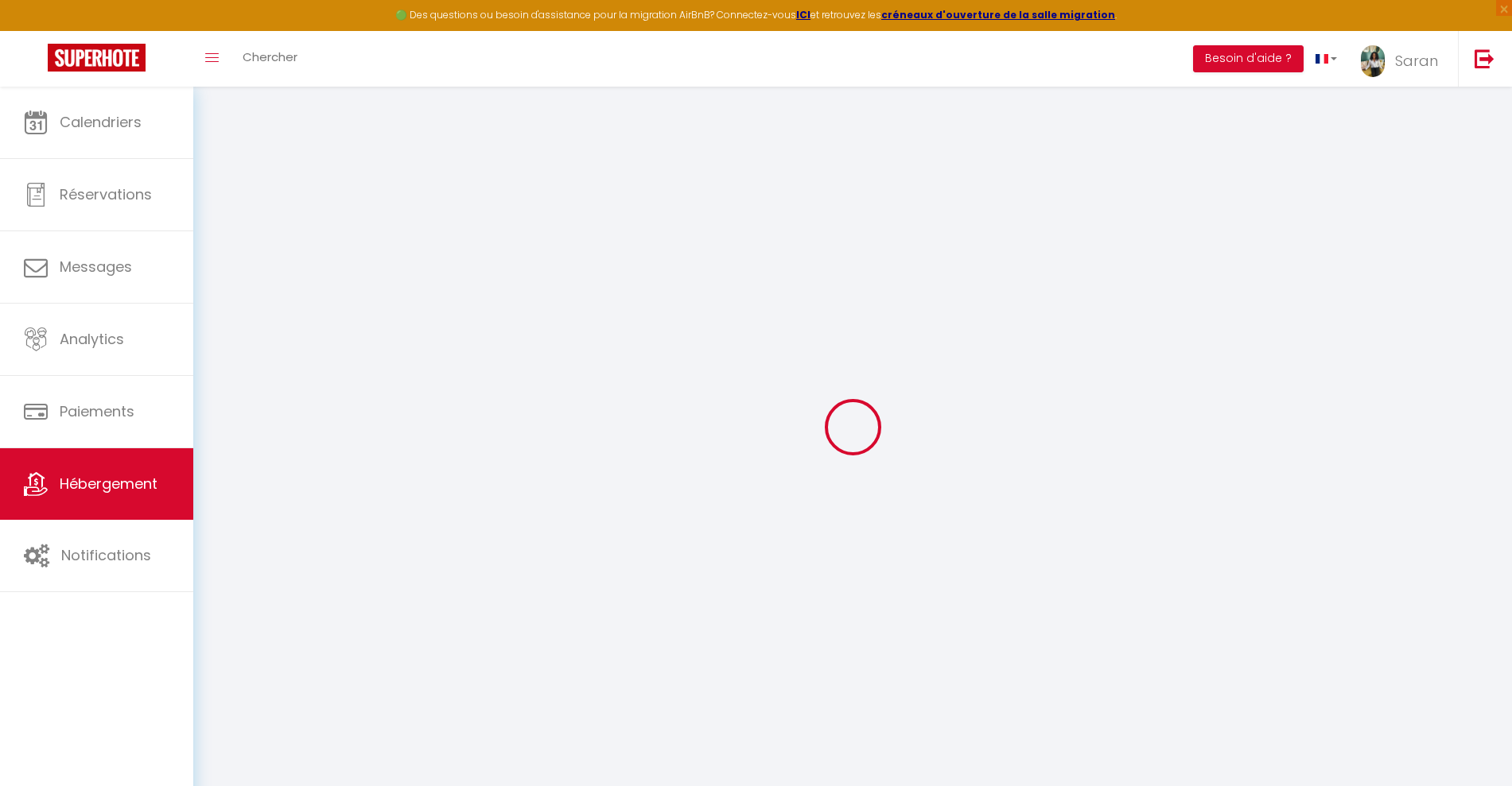
select select "16:00"
select select
select select "11:00"
select select "30"
select select "120"
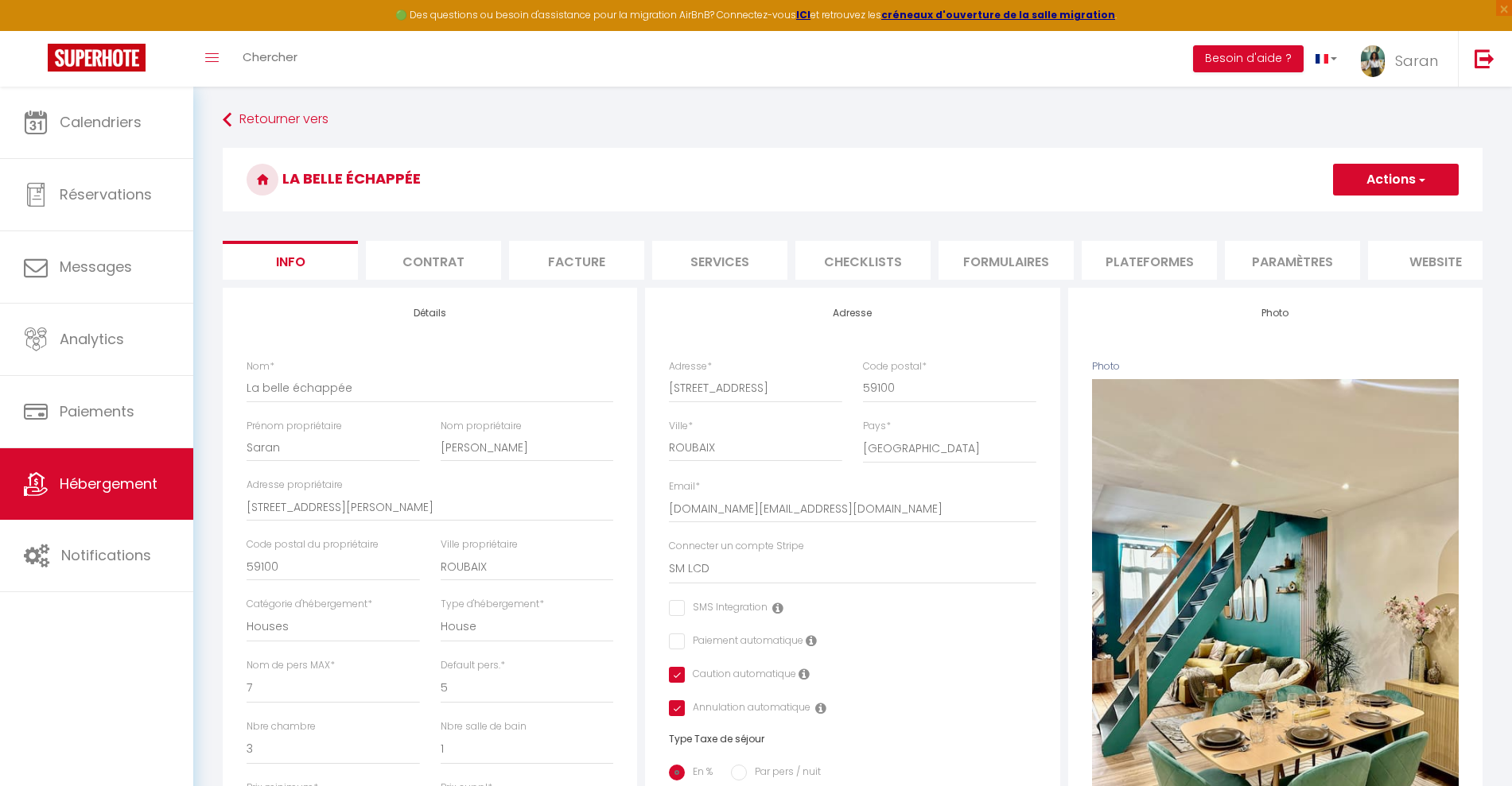
click at [445, 263] on li "Contrat" at bounding box center [433, 260] width 135 height 39
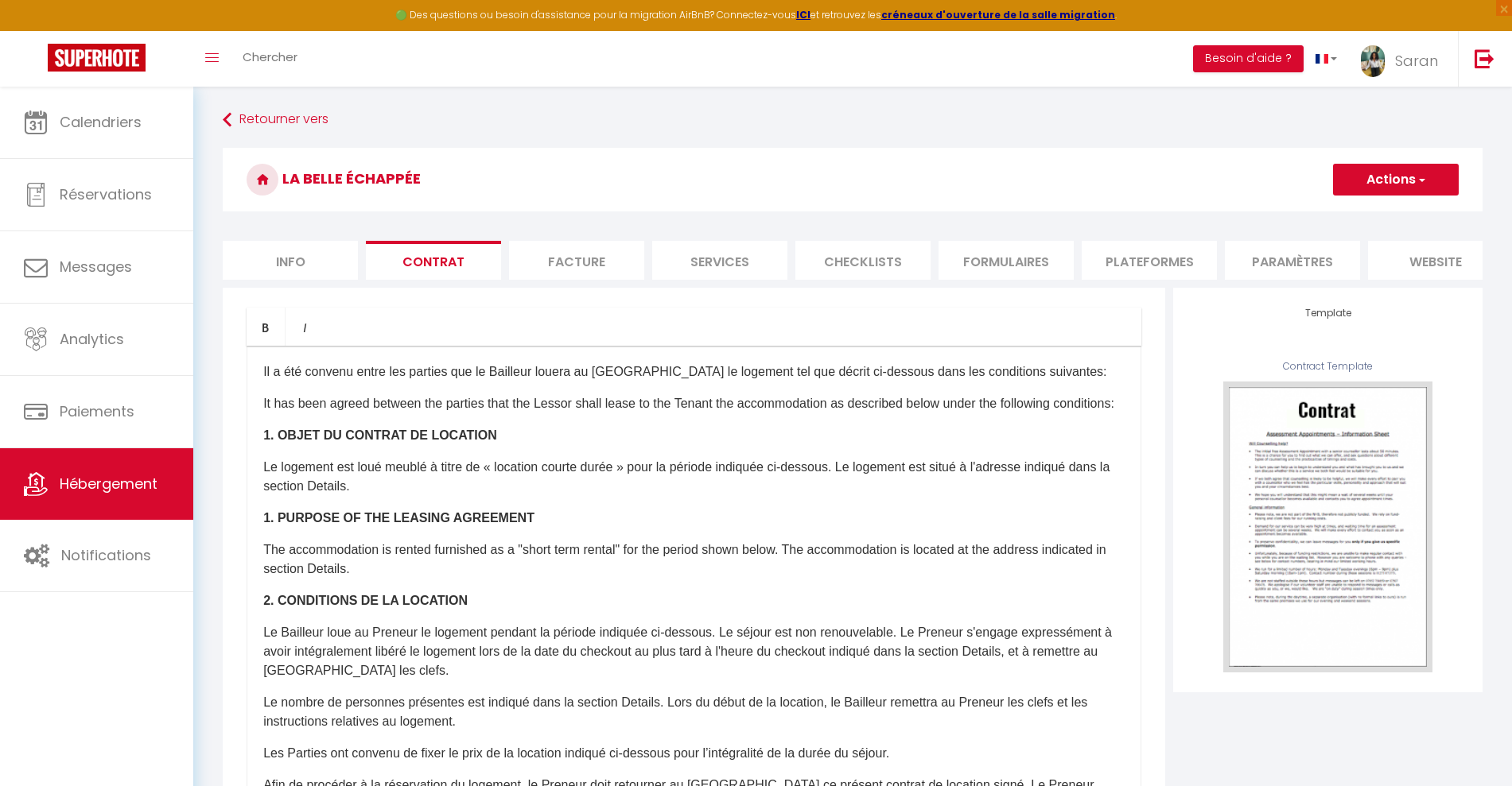
click at [859, 258] on li "Checklists" at bounding box center [862, 260] width 135 height 39
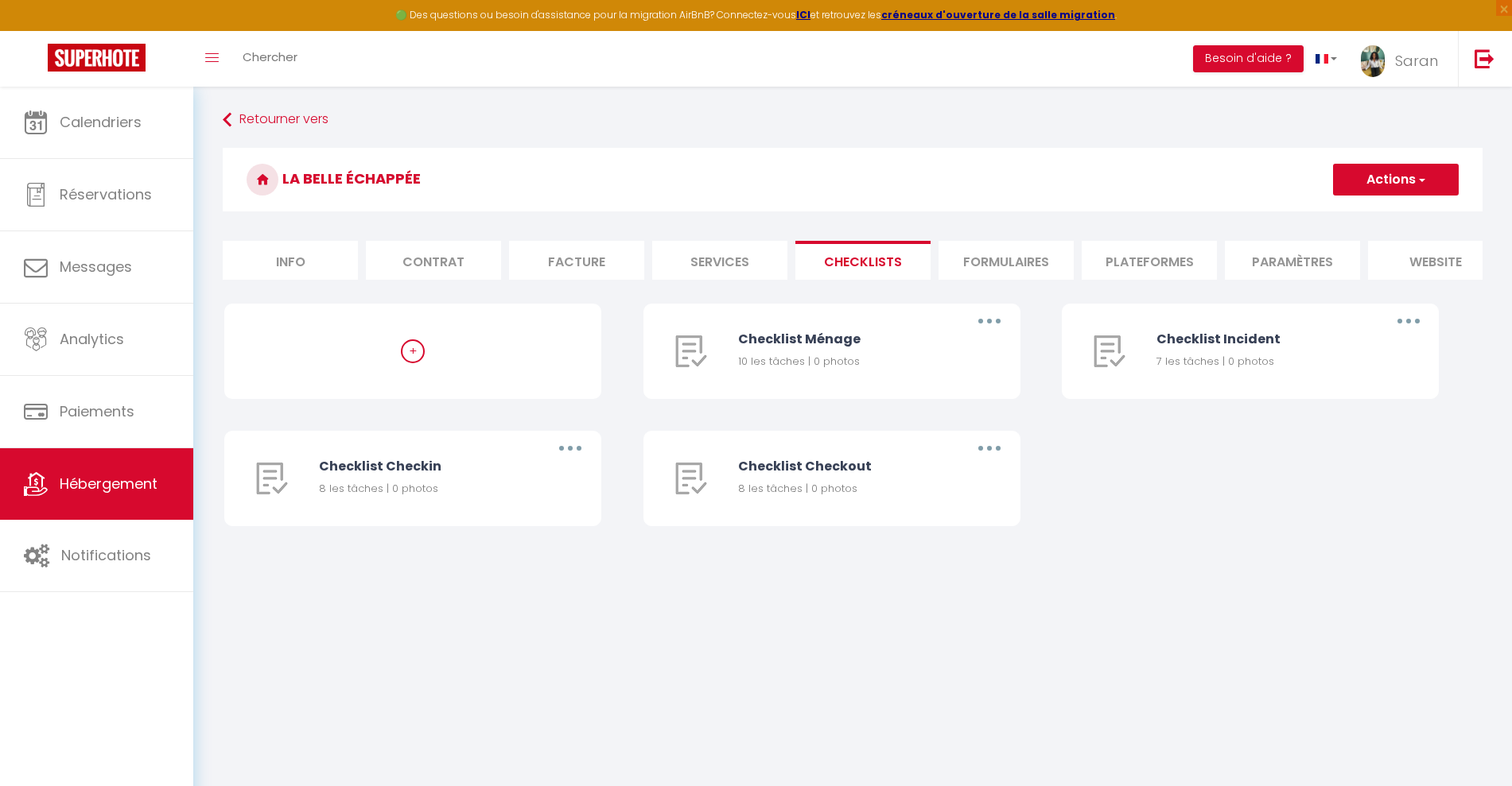
click at [981, 260] on li "Formulaires" at bounding box center [1006, 260] width 135 height 39
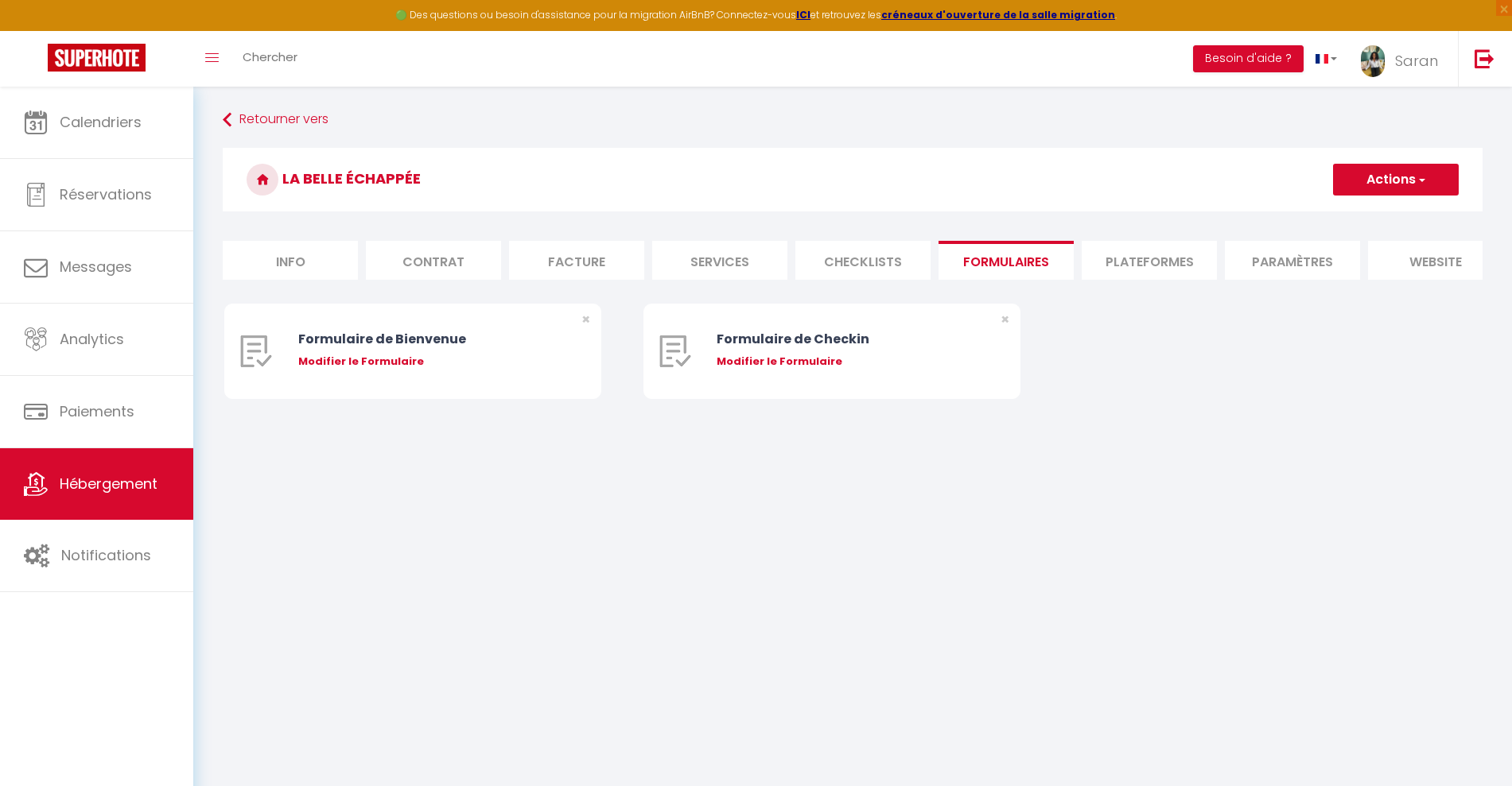
click at [786, 271] on li "Services" at bounding box center [720, 260] width 135 height 39
select select
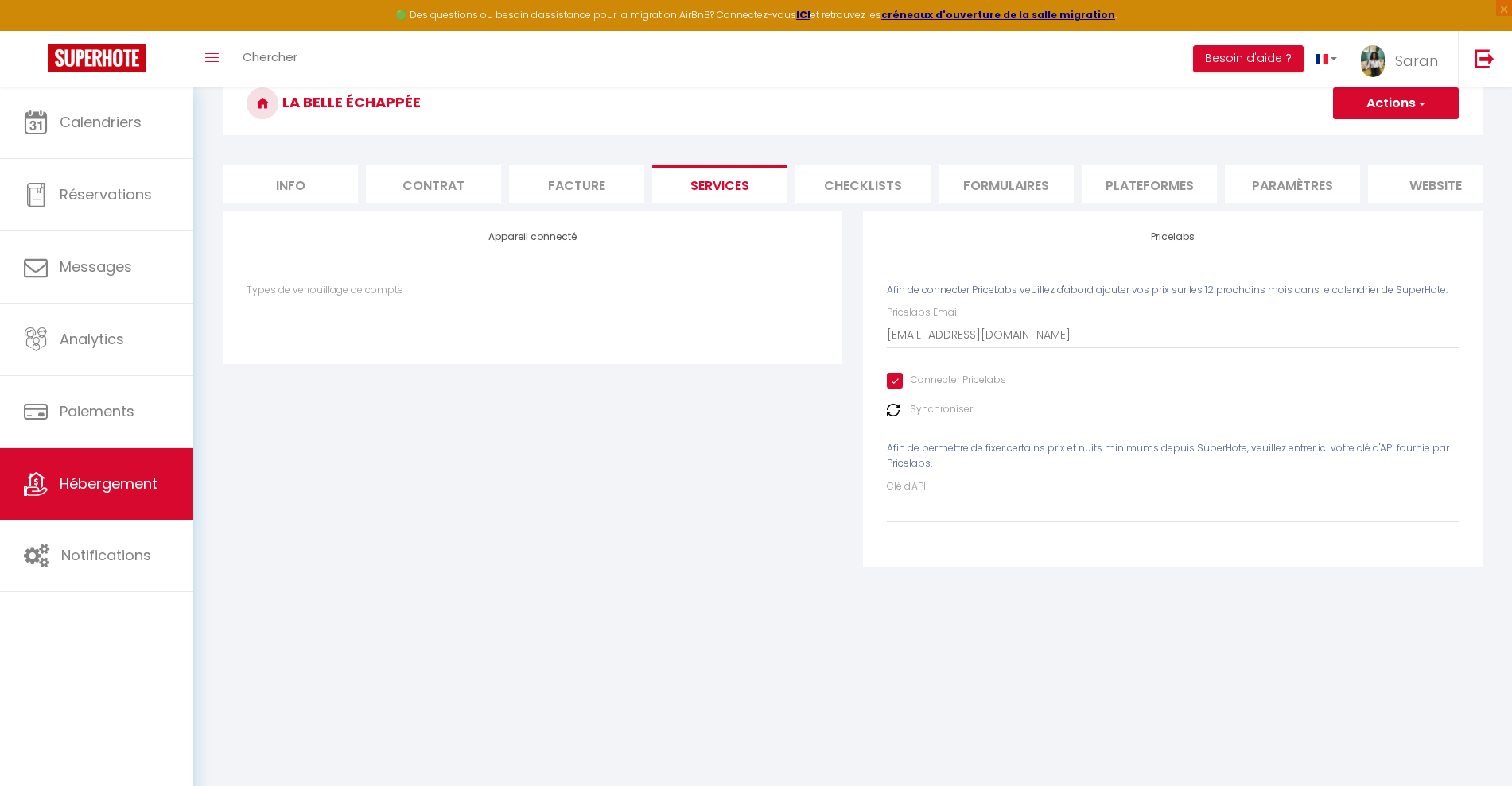
scroll to position [87, 0]
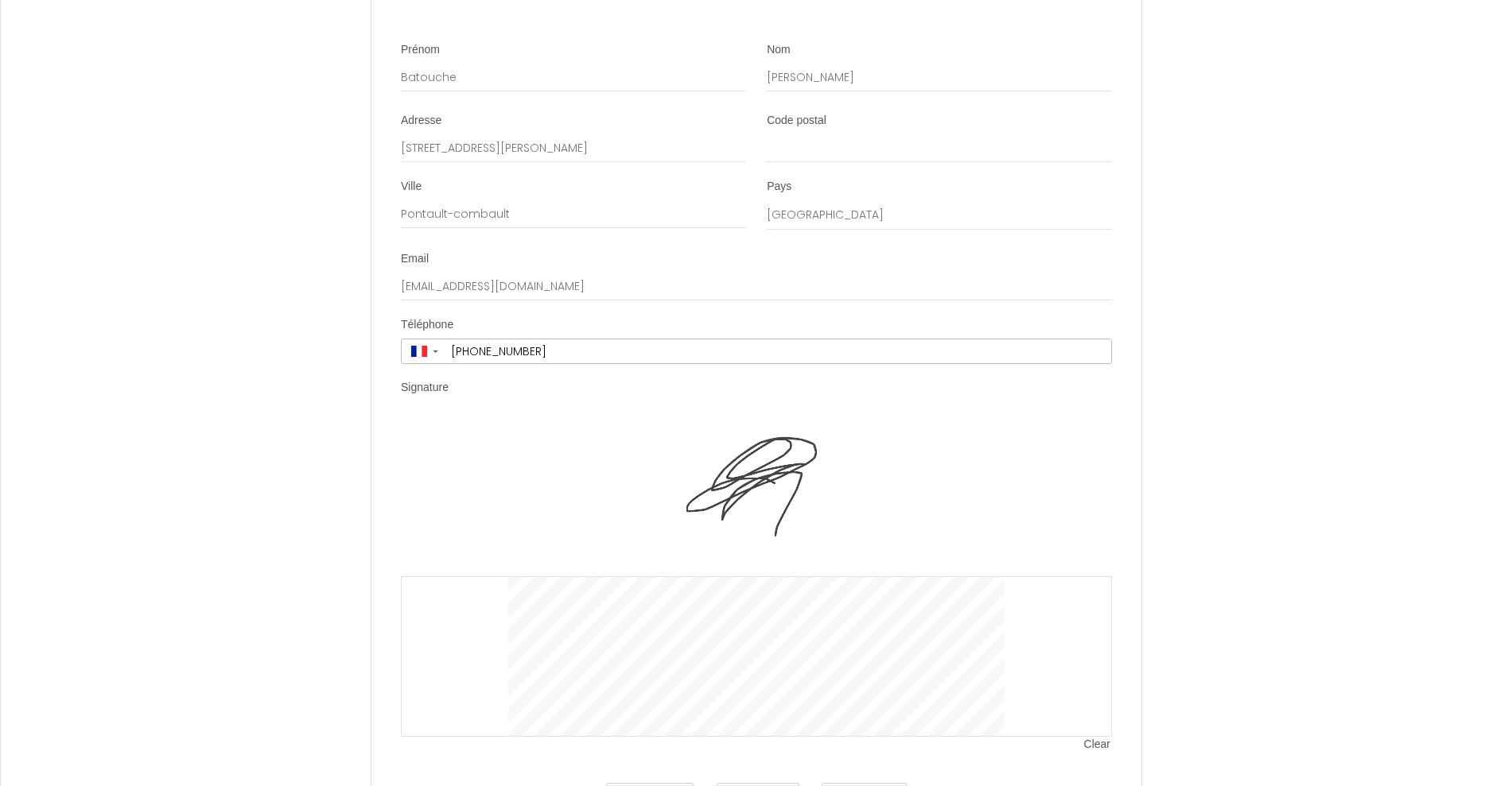
scroll to position [3149, 0]
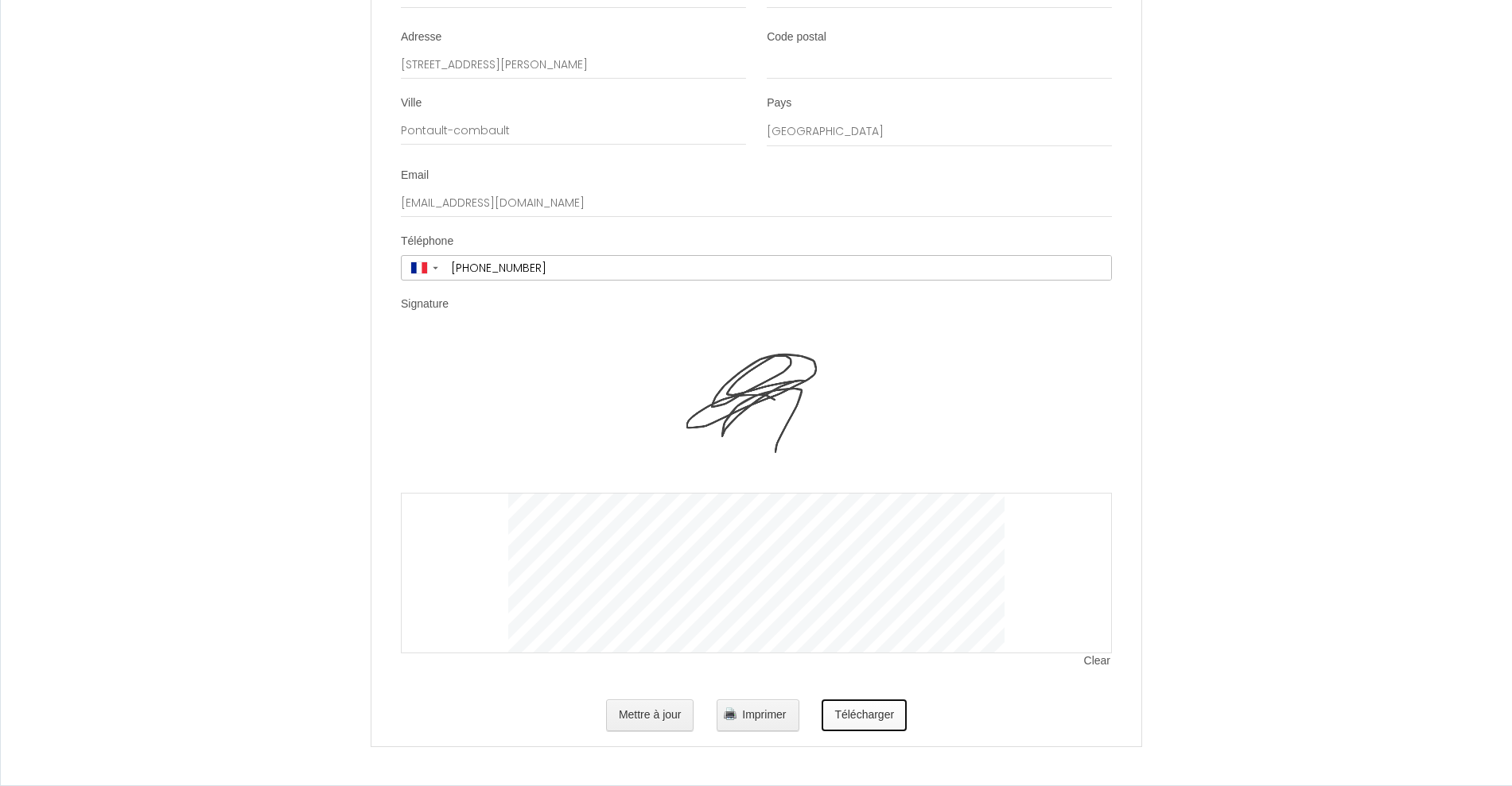
click at [849, 717] on button "Télécharger" at bounding box center [864, 715] width 85 height 31
